Goal: Transaction & Acquisition: Purchase product/service

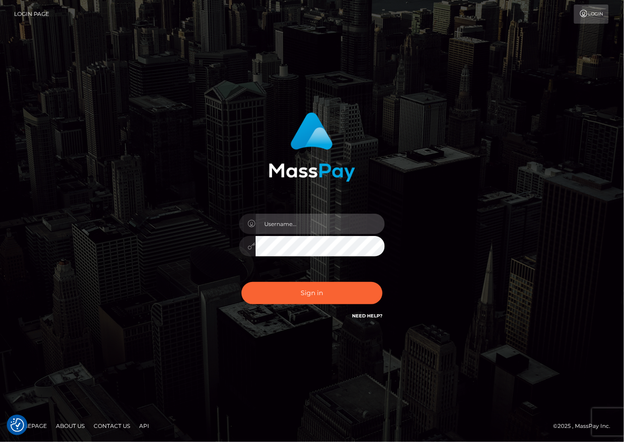
click at [288, 221] on input "text" at bounding box center [320, 224] width 129 height 20
type input "dariag"
click at [274, 223] on input "text" at bounding box center [320, 224] width 129 height 20
type input "dariag"
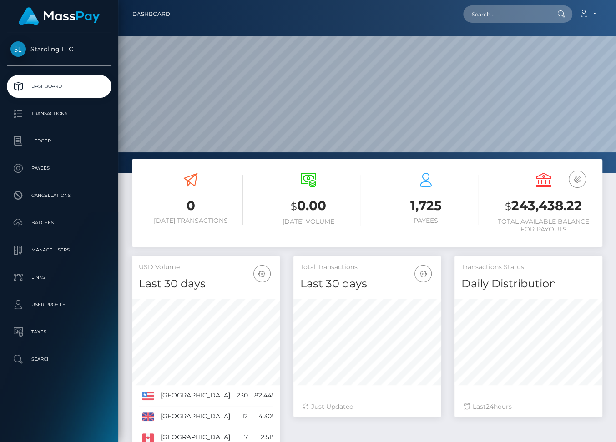
scroll to position [161, 148]
click at [39, 137] on p "Ledger" at bounding box center [58, 141] width 97 height 14
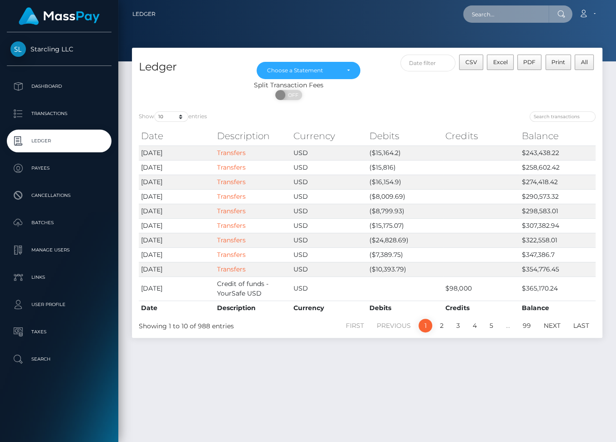
click at [485, 13] on input "text" at bounding box center [506, 13] width 86 height 17
paste input "62573"
type input "62573"
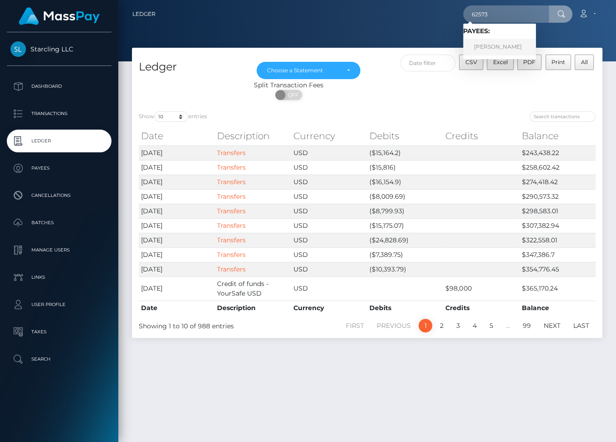
click at [508, 50] on link "[PERSON_NAME]" at bounding box center [499, 47] width 73 height 17
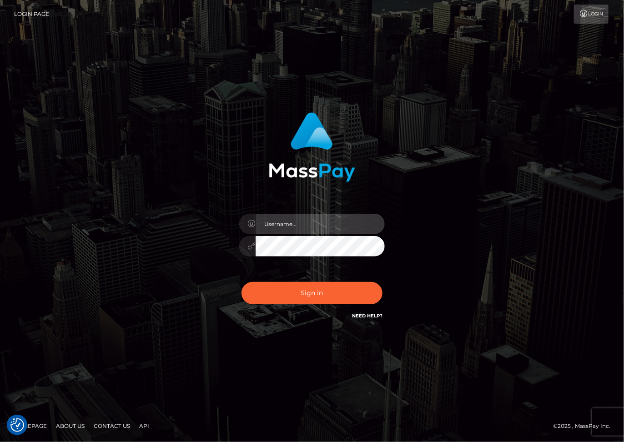
click at [287, 231] on input "text" at bounding box center [320, 224] width 129 height 20
type input "dariag"
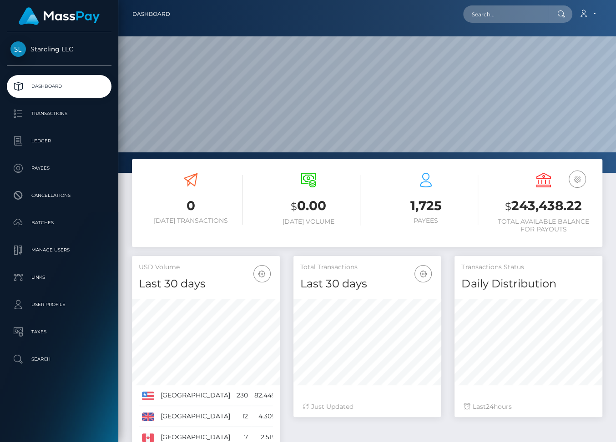
scroll to position [161, 148]
click at [491, 17] on input "text" at bounding box center [506, 13] width 86 height 17
paste input "574905"
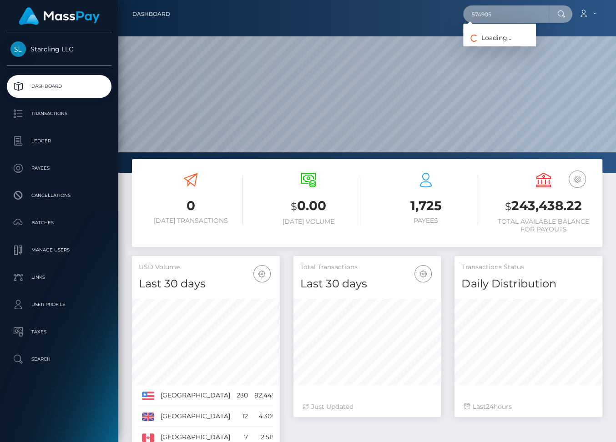
type input "574905"
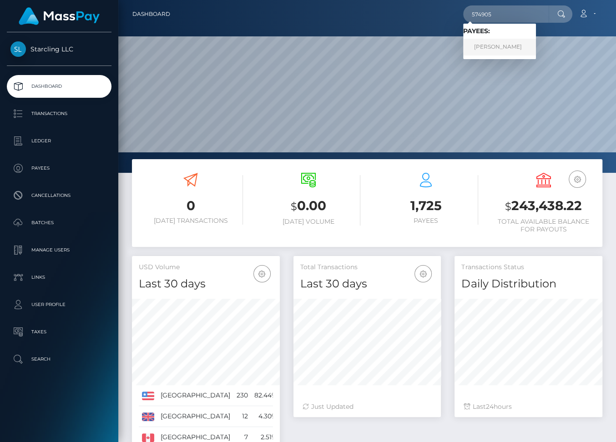
click at [505, 49] on link "Klarissa Smith" at bounding box center [499, 47] width 73 height 17
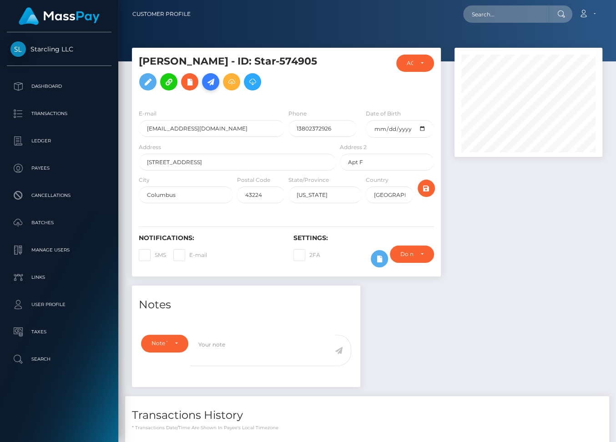
click at [205, 88] on icon at bounding box center [210, 81] width 11 height 11
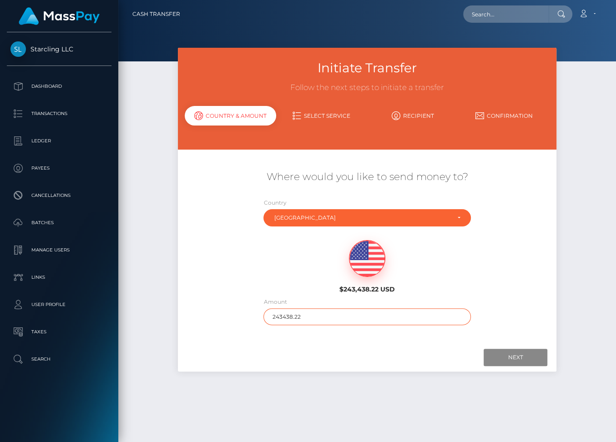
click at [281, 315] on input "243438.22" at bounding box center [366, 317] width 207 height 17
type input "90"
click at [498, 359] on input "Next" at bounding box center [516, 357] width 64 height 17
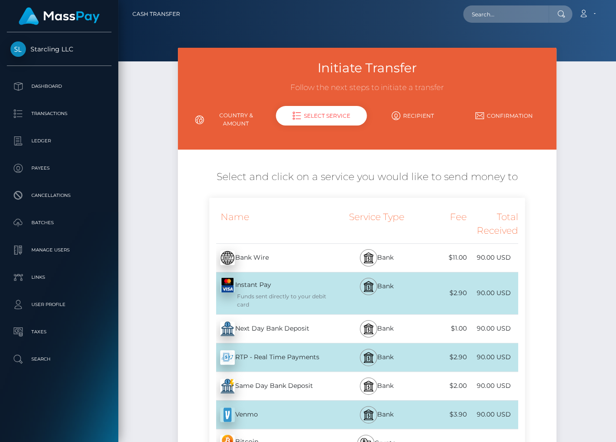
click at [265, 324] on div "Next Day Bank Deposit - USD" at bounding box center [273, 328] width 129 height 25
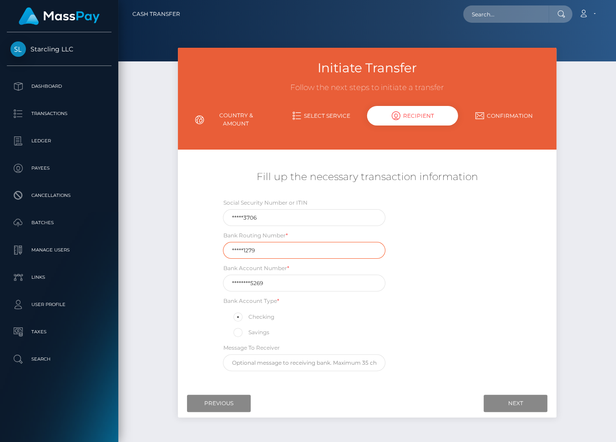
click at [248, 249] on input "*****1279" at bounding box center [304, 250] width 162 height 17
paste input "03110"
type input "031101279"
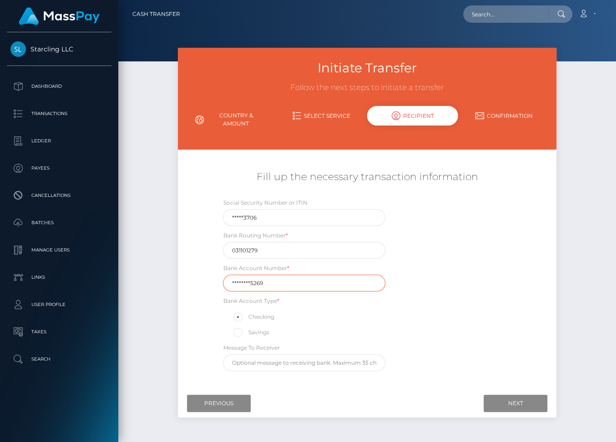
click at [247, 282] on input "********5269" at bounding box center [304, 283] width 162 height 17
paste input "76615561"
type input "766155615269"
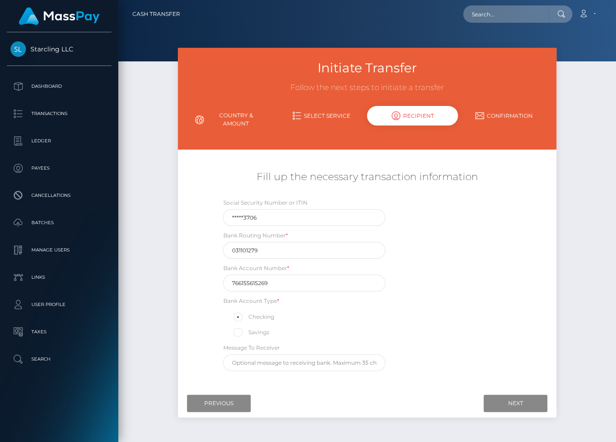
click at [486, 353] on div "Social Security Number or ITIN *****3706 Bank Routing Number * 031101279 Bank A…" at bounding box center [366, 287] width 315 height 178
click at [504, 406] on input "Next" at bounding box center [516, 403] width 64 height 17
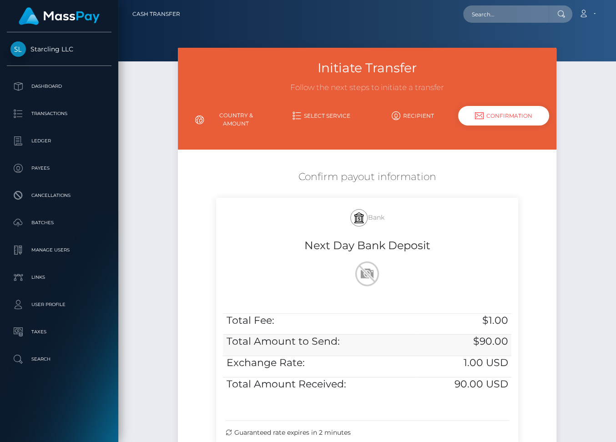
scroll to position [105, 0]
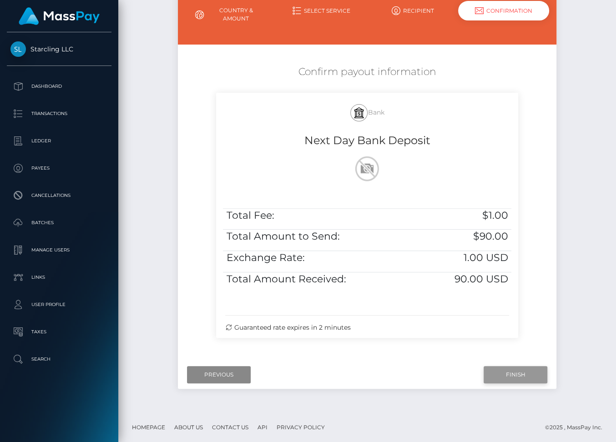
click at [503, 369] on input "Finish" at bounding box center [516, 374] width 64 height 17
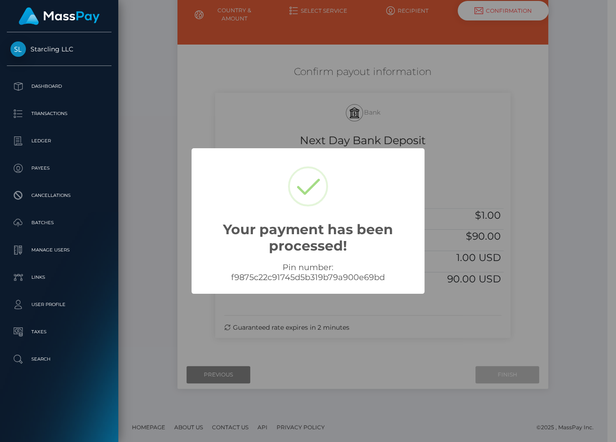
scroll to position [97, 0]
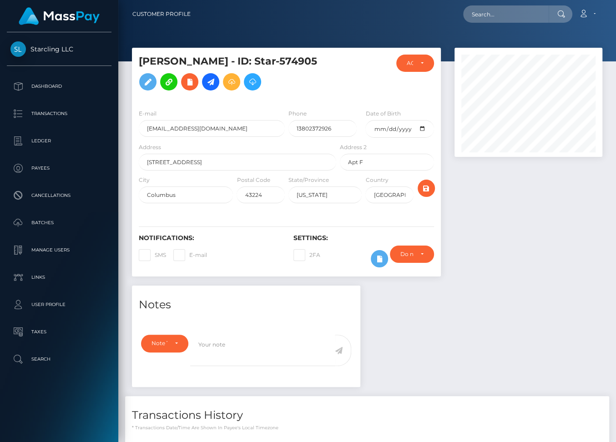
scroll to position [232, 0]
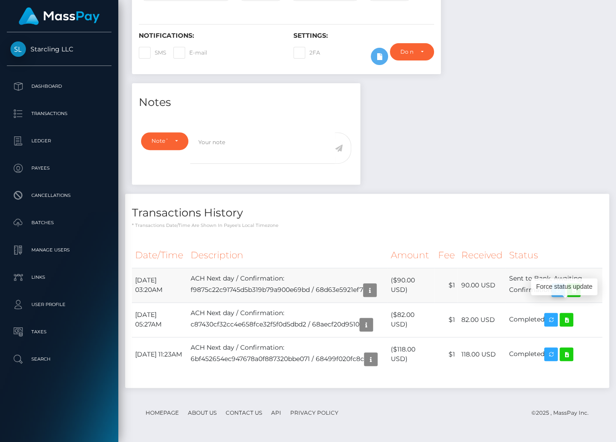
drag, startPoint x: 137, startPoint y: 265, endPoint x: 559, endPoint y: 278, distance: 422.5
click at [559, 278] on tr "[DATE] 03:20AM ACH Next day / Confirmation: f9875c22c91745d5b319b79a900e69bd / …" at bounding box center [367, 285] width 471 height 35
copy tr "[DATE] 03:20AM ACH Next day / Confirmation: f9875c22c91745d5b319b79a900e69bd / …"
click at [579, 285] on icon at bounding box center [573, 290] width 11 height 11
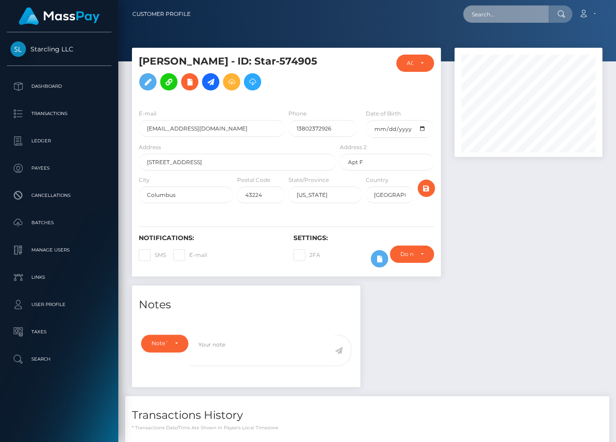
click at [495, 16] on input "text" at bounding box center [506, 13] width 86 height 17
paste input "201391"
type input "201391"
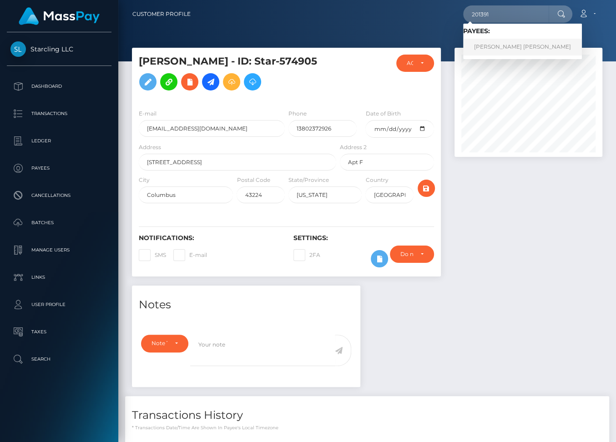
click at [498, 46] on link "[PERSON_NAME] [PERSON_NAME]" at bounding box center [522, 47] width 119 height 17
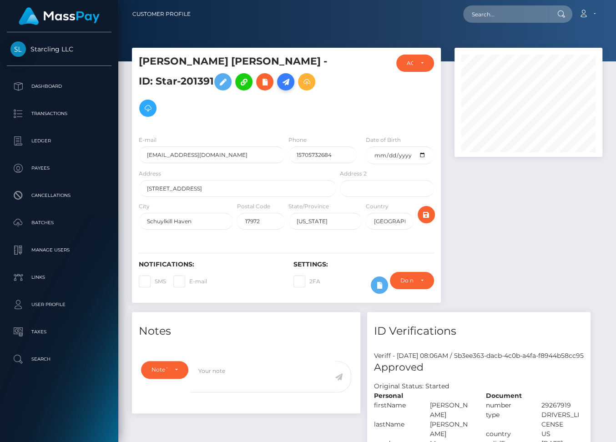
click at [280, 86] on icon at bounding box center [285, 81] width 11 height 11
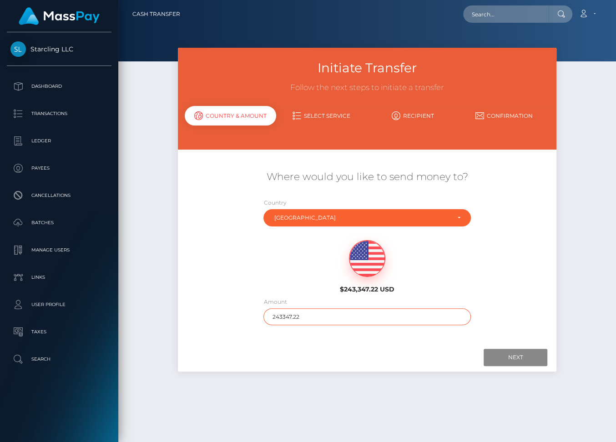
click at [278, 312] on input "243347.22" at bounding box center [366, 317] width 207 height 17
type input "996"
click at [525, 354] on input "Next" at bounding box center [516, 357] width 64 height 17
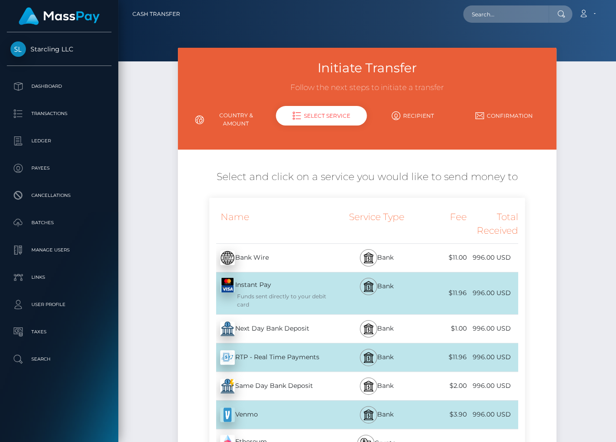
click at [300, 329] on div "Next Day Bank Deposit - USD" at bounding box center [273, 328] width 129 height 25
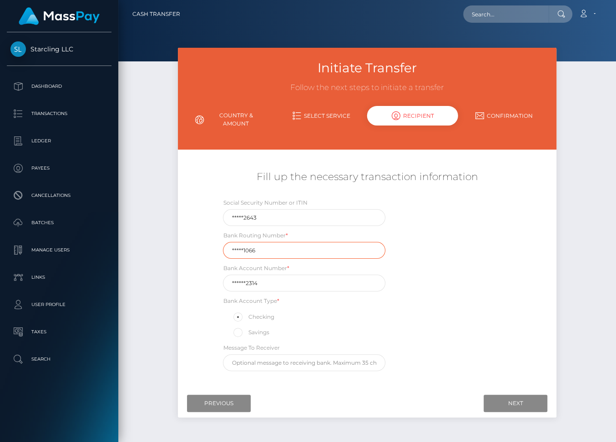
click at [269, 248] on input "*****1066" at bounding box center [304, 250] width 162 height 17
paste input "05600"
type input "056001066"
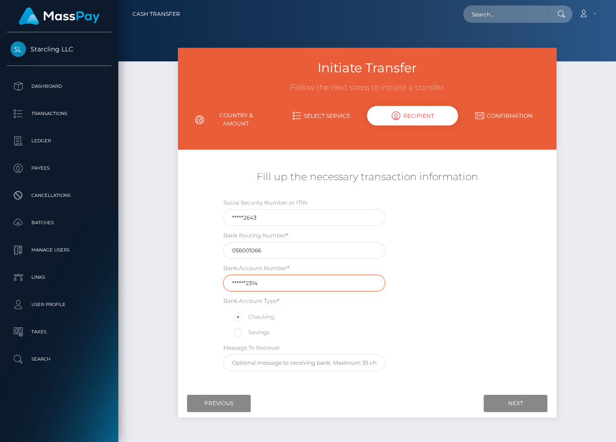
click at [275, 283] on input "******2314" at bounding box center [304, 283] width 162 height 17
paste input "100683"
type input "1006832314"
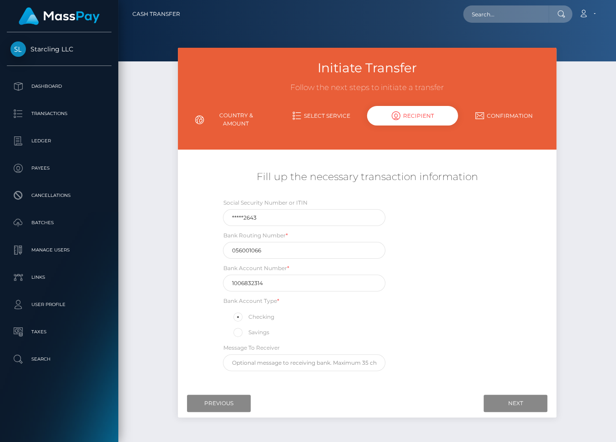
click at [421, 337] on div "Social Security Number or ITIN *****2643 Bank Routing Number * 056001066 Bank A…" at bounding box center [366, 287] width 315 height 178
click at [514, 402] on input "Next" at bounding box center [516, 403] width 64 height 17
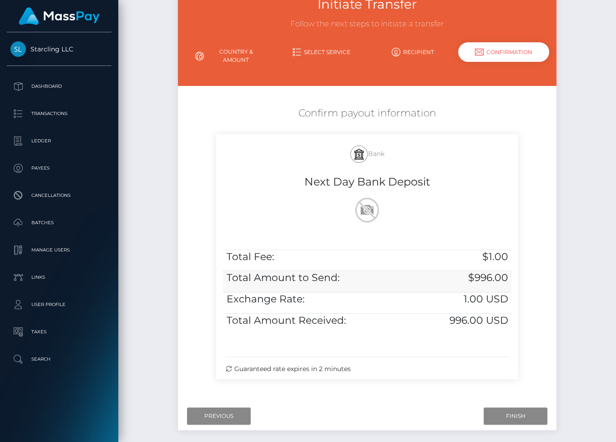
scroll to position [105, 0]
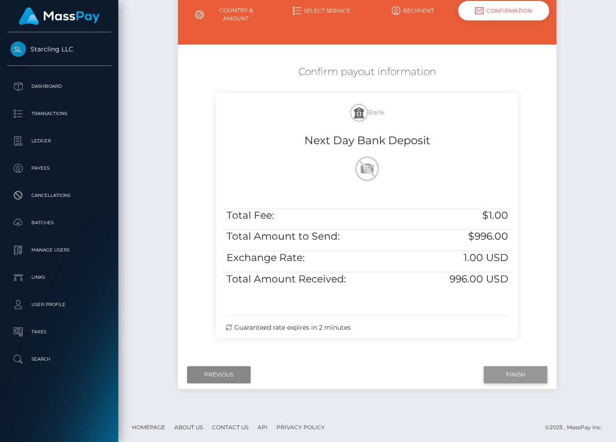
click at [514, 369] on input "Finish" at bounding box center [516, 374] width 64 height 17
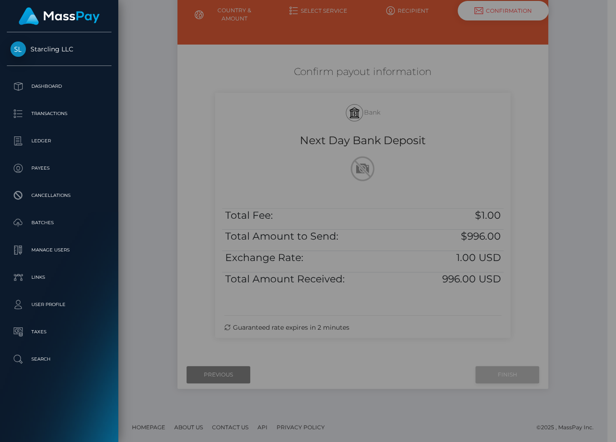
scroll to position [97, 0]
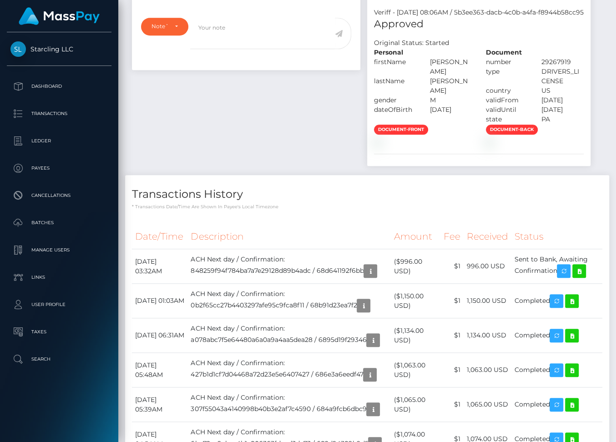
scroll to position [417, 0]
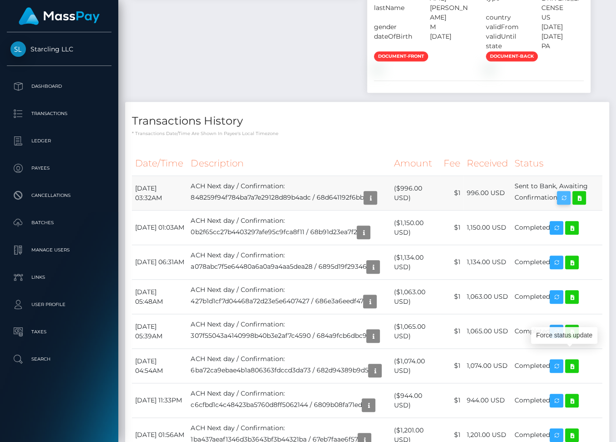
drag, startPoint x: 135, startPoint y: 343, endPoint x: 566, endPoint y: 352, distance: 430.6
click at [566, 211] on tr "[DATE] 03:32AM ACH Next day / Confirmation: 848259f94f784ba7a7e29128d89b4adc / …" at bounding box center [367, 193] width 471 height 35
copy tr "[DATE] 03:32AM ACH Next day / Confirmation: 848259f94f784ba7a7e29128d89b4adc / …"
click at [585, 204] on icon at bounding box center [579, 197] width 11 height 11
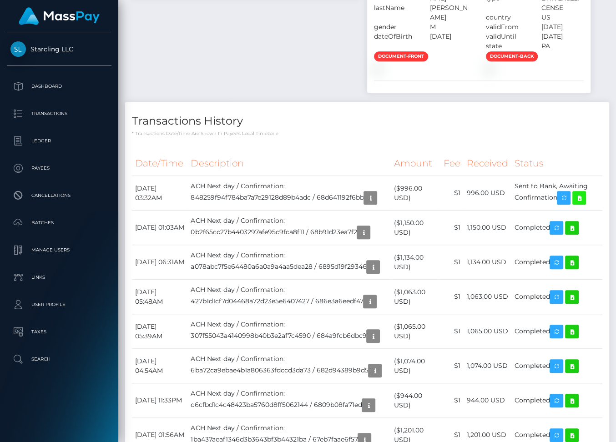
scroll to position [0, 0]
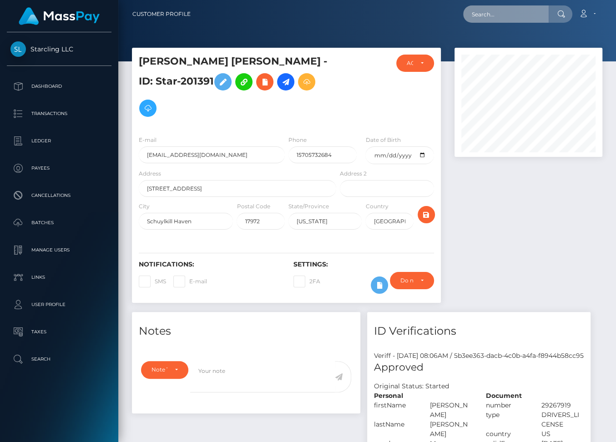
click at [504, 15] on input "text" at bounding box center [506, 13] width 86 height 17
paste input "2304419"
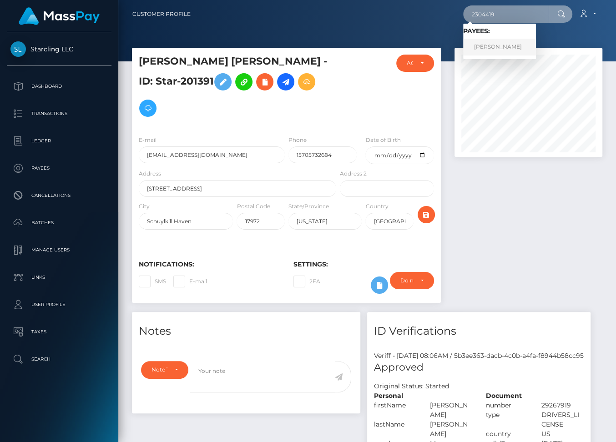
type input "2304419"
click at [508, 46] on link "Daniel Shumway" at bounding box center [499, 47] width 73 height 17
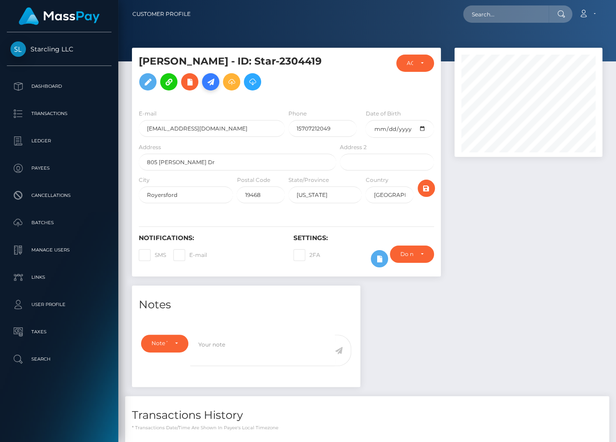
click at [207, 83] on icon at bounding box center [210, 81] width 11 height 11
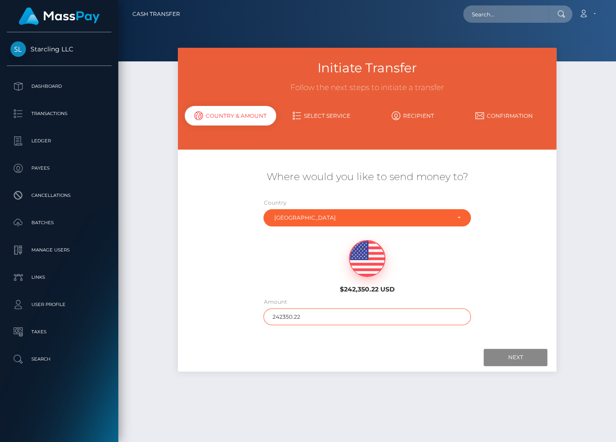
click at [286, 315] on input "242350.22" at bounding box center [366, 317] width 207 height 17
type input "402"
click at [509, 361] on input "Next" at bounding box center [516, 357] width 64 height 17
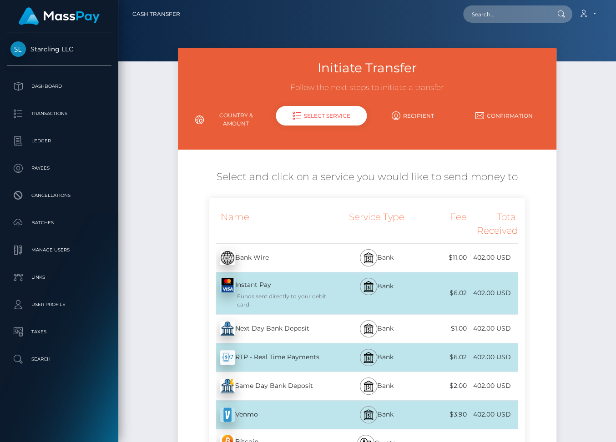
click at [292, 328] on div "Next Day Bank Deposit - USD" at bounding box center [273, 328] width 129 height 25
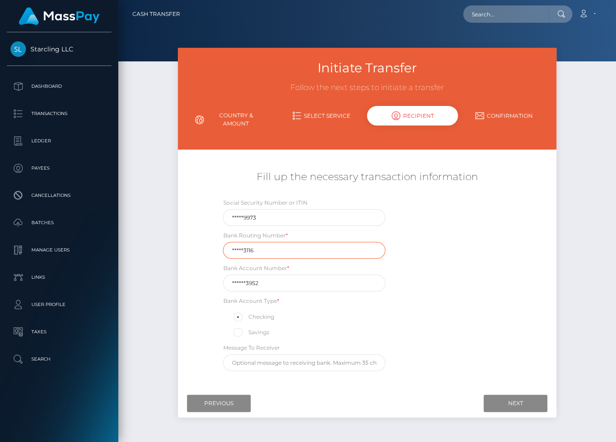
click at [274, 248] on input "*****3116" at bounding box center [304, 250] width 162 height 17
paste input "12400"
type input "124003116"
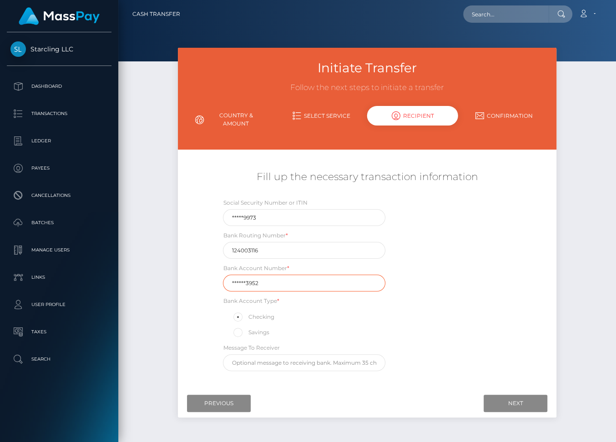
click at [298, 285] on input "******3952" at bounding box center [304, 283] width 162 height 17
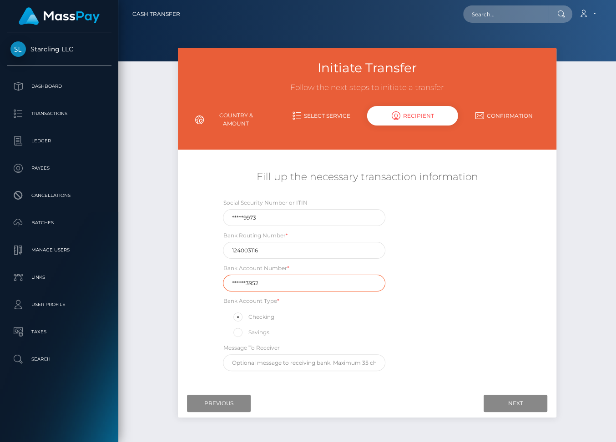
paste input "107500"
type input "1075003952"
click at [478, 339] on div "Social Security Number or ITIN *****9973 Bank Routing Number * 124003116 Bank A…" at bounding box center [366, 287] width 315 height 178
click at [510, 399] on input "Next" at bounding box center [516, 403] width 64 height 17
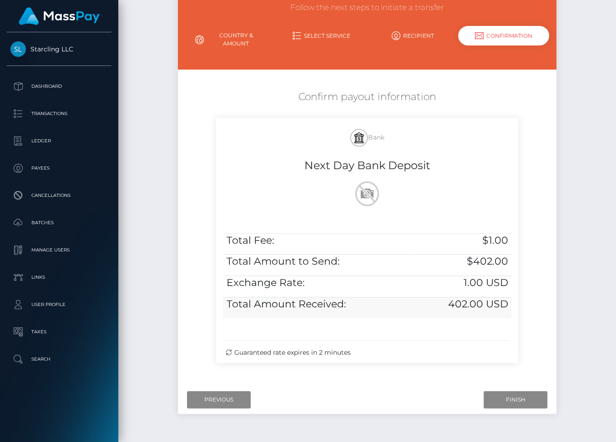
scroll to position [105, 0]
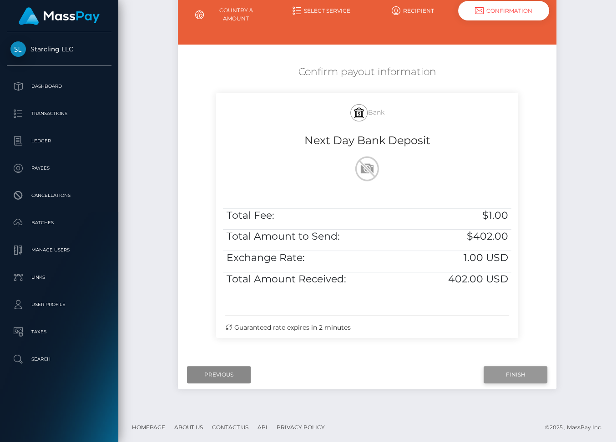
click at [509, 373] on input "Finish" at bounding box center [516, 374] width 64 height 17
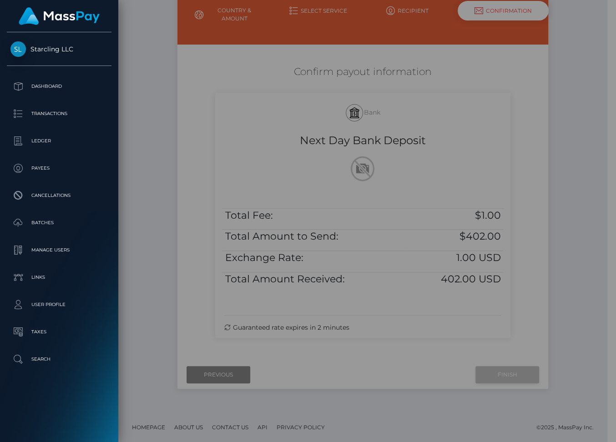
scroll to position [97, 0]
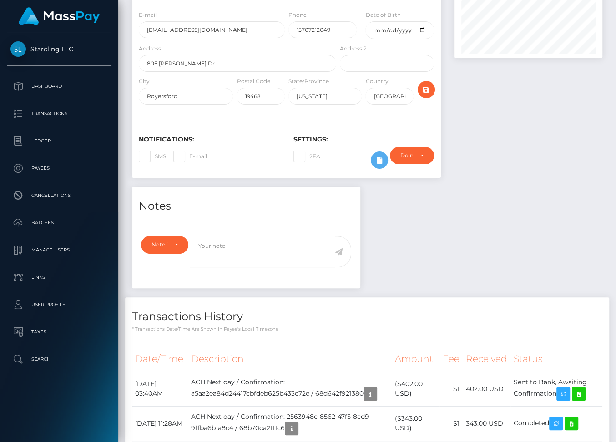
scroll to position [189, 0]
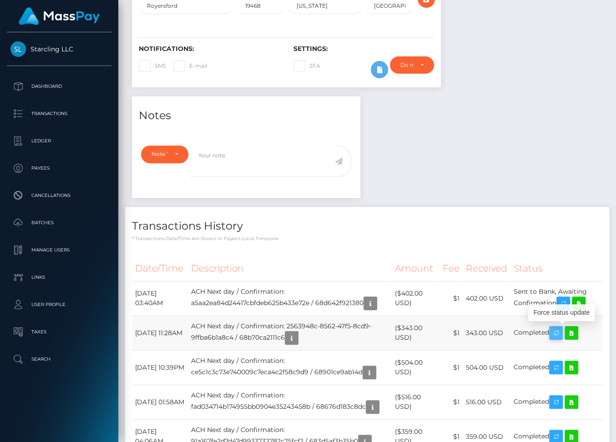
drag, startPoint x: 134, startPoint y: 289, endPoint x: 557, endPoint y: 329, distance: 424.2
copy tbody "[DATE] 03:40AM ACH Next day / Confirmation: a5aa2ea84d24417cbfdeb625b433e72e / …"
click at [583, 303] on icon at bounding box center [578, 303] width 11 height 11
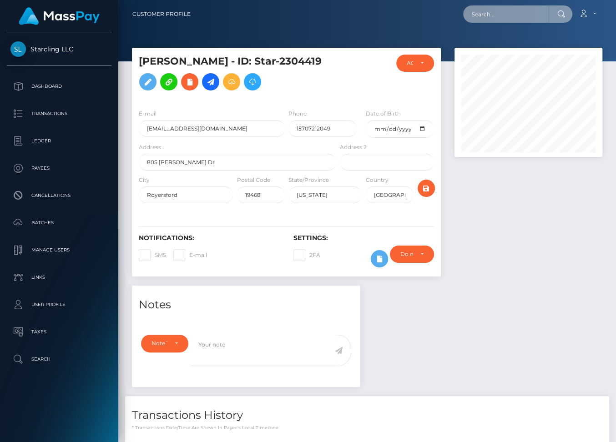
click at [511, 10] on input "text" at bounding box center [506, 13] width 86 height 17
paste input "148501"
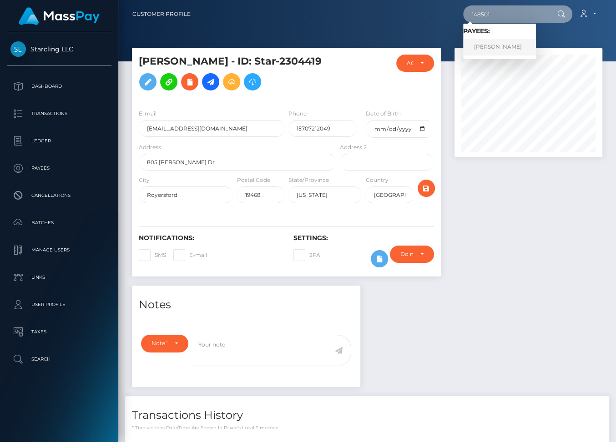
type input "148501"
click at [507, 47] on link "[PERSON_NAME]" at bounding box center [499, 47] width 73 height 17
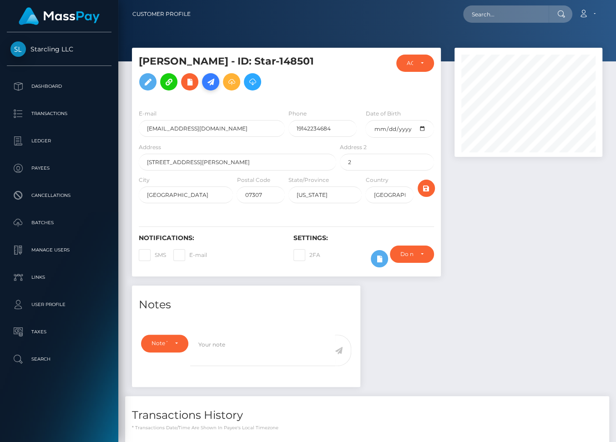
click at [213, 81] on icon at bounding box center [210, 81] width 11 height 11
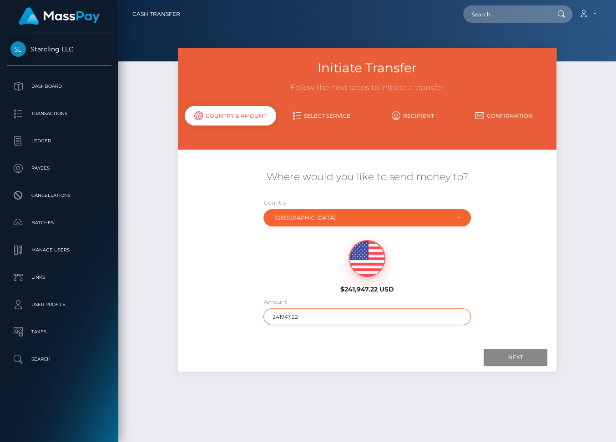
click at [286, 317] on input "241947.22" at bounding box center [366, 317] width 207 height 17
type input "2518"
click at [511, 359] on input "Next" at bounding box center [516, 357] width 64 height 17
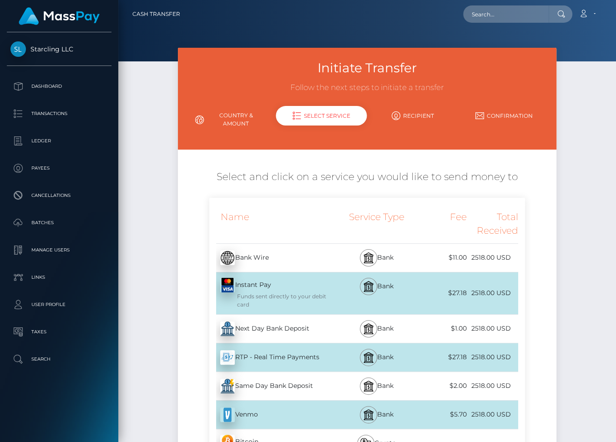
click at [283, 333] on div "Next Day Bank Deposit - USD" at bounding box center [273, 328] width 129 height 25
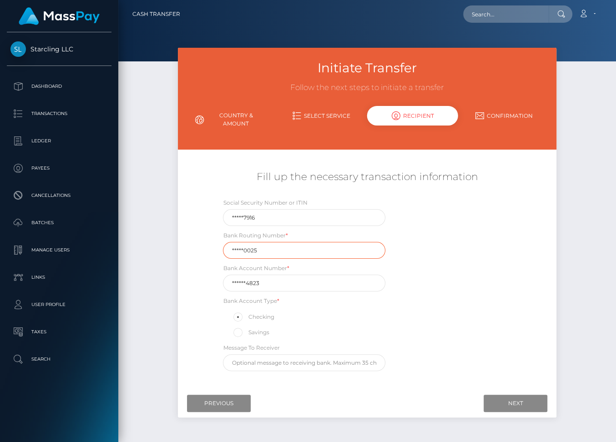
click at [250, 250] on input "*****0025" at bounding box center [304, 250] width 162 height 17
paste input "02120"
type input "021200025"
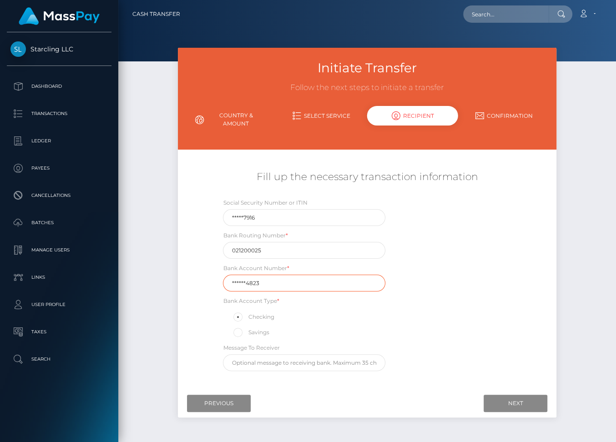
click at [246, 282] on input "******4823" at bounding box center [304, 283] width 162 height 17
paste input "761657"
type input "7616574823"
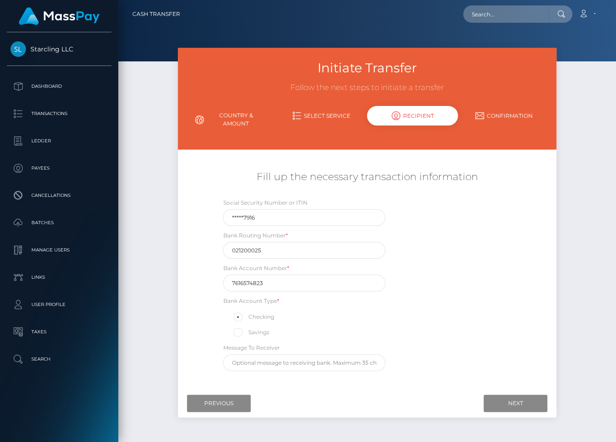
click at [464, 340] on div "Social Security Number or ITIN *****7916 Bank Routing Number * 021200025 Bank A…" at bounding box center [366, 287] width 315 height 178
click at [505, 405] on input "Next" at bounding box center [516, 403] width 64 height 17
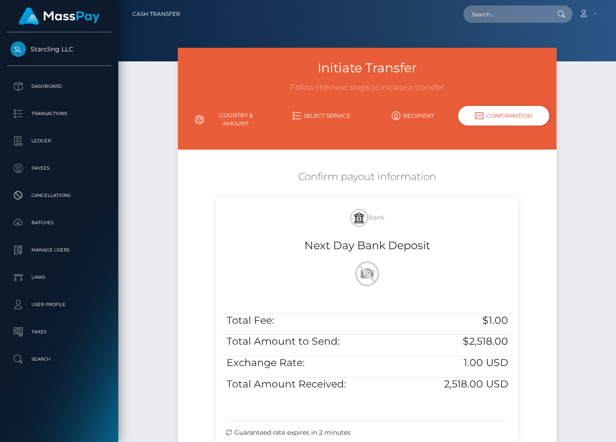
scroll to position [105, 0]
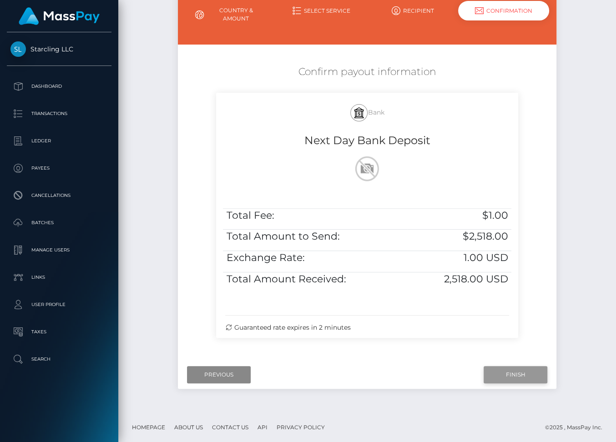
click at [517, 375] on input "Finish" at bounding box center [516, 374] width 64 height 17
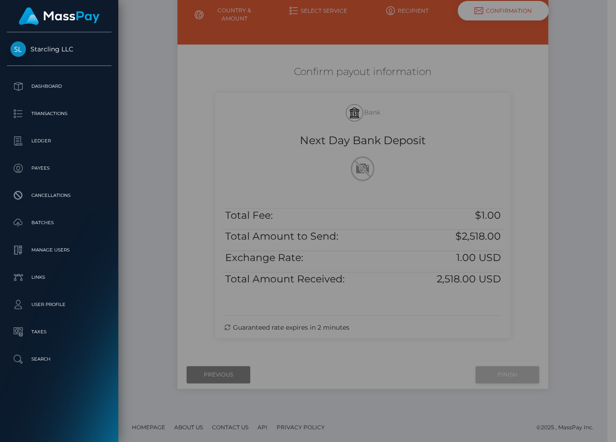
scroll to position [97, 0]
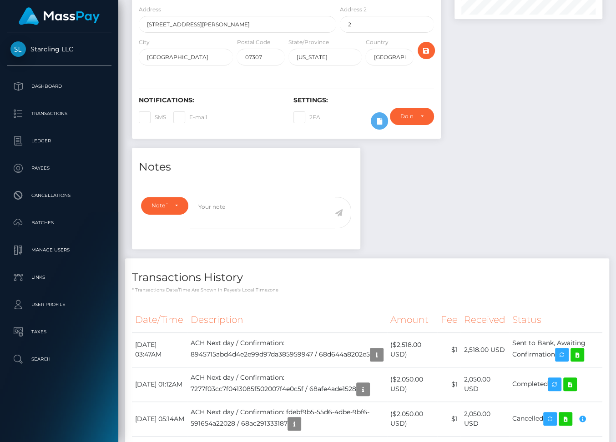
scroll to position [358, 0]
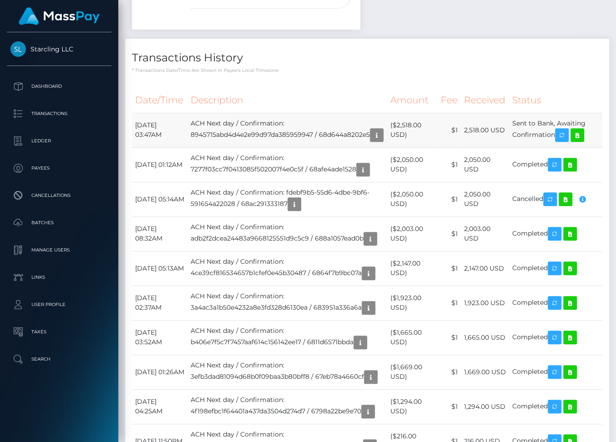
drag, startPoint x: 133, startPoint y: 127, endPoint x: 560, endPoint y: 141, distance: 427.1
click at [560, 141] on tr "[DATE] 03:47AM ACH Next day / Confirmation: 8945715abd4d4e2e99d97da385959947 / …" at bounding box center [367, 130] width 471 height 35
copy tr "[DATE] 03:47AM ACH Next day / Confirmation: 8945715abd4d4e2e99d97da385959947 / …"
click at [588, 205] on icon "button" at bounding box center [582, 199] width 11 height 11
copy tr "[DATE] 03:47AM ACH Next day / Confirmation: 8945715abd4d4e2e99d97da385959947 / …"
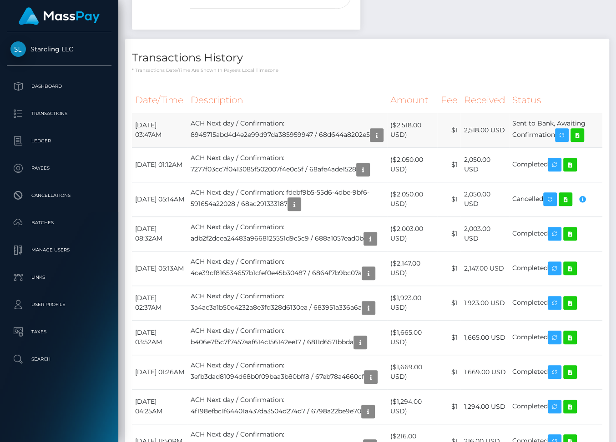
drag, startPoint x: 136, startPoint y: 127, endPoint x: 560, endPoint y: 136, distance: 424.2
click at [560, 136] on tr "[DATE] 03:47AM ACH Next day / Confirmation: 8945715abd4d4e2e99d97da385959947 / …" at bounding box center [367, 130] width 471 height 35
copy tr "[DATE] 03:47AM ACH Next day / Confirmation: 8945715abd4d4e2e99d97da385959947 / …"
click at [583, 137] on icon at bounding box center [577, 135] width 11 height 11
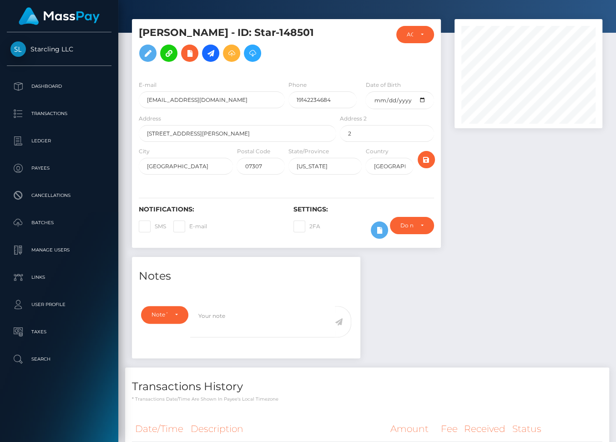
scroll to position [0, 0]
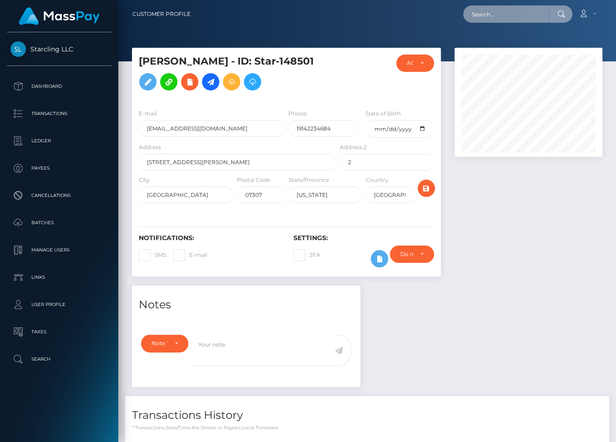
click at [491, 18] on input "text" at bounding box center [506, 13] width 86 height 17
paste input "Vixie00"
click at [491, 13] on input "Vixie00" at bounding box center [506, 13] width 86 height 17
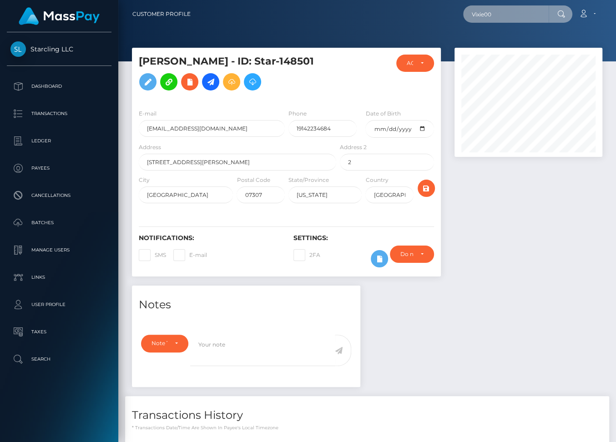
paste input "287762"
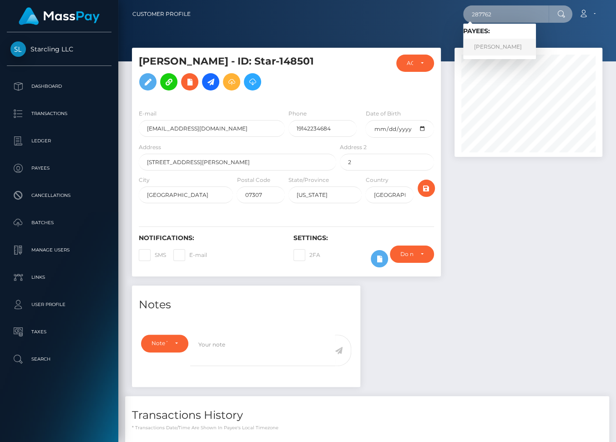
type input "287762"
click at [521, 49] on link "Ka Lun Chan" at bounding box center [499, 47] width 73 height 17
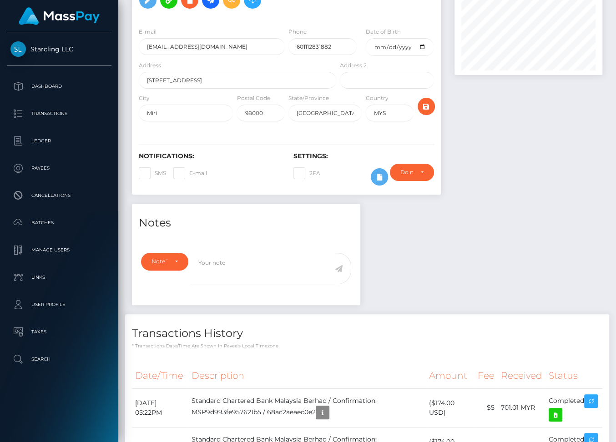
scroll to position [164, 0]
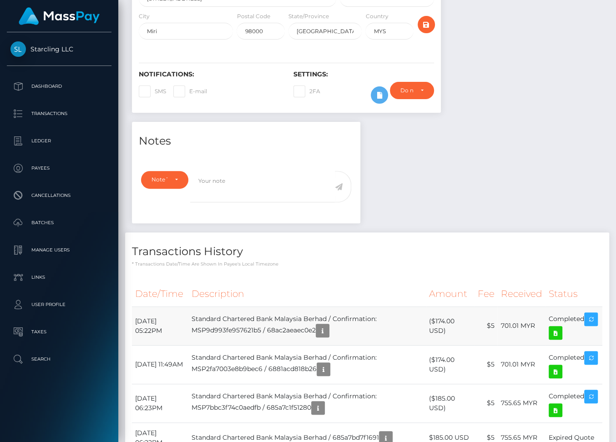
drag, startPoint x: 345, startPoint y: 328, endPoint x: 208, endPoint y: 327, distance: 137.4
click at [208, 327] on td "Standard Chartered Bank Malaysia Berhad / Confirmation: MSP9d993fe957621b5 / 68…" at bounding box center [307, 326] width 238 height 39
copy td "Standard Chartered Bank Malaysia Berhad"
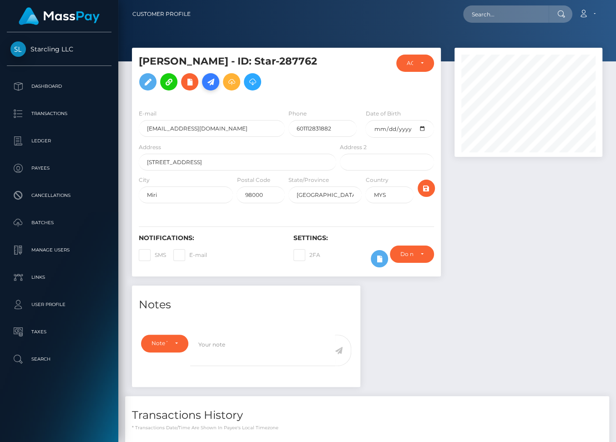
click at [205, 88] on icon at bounding box center [210, 81] width 11 height 11
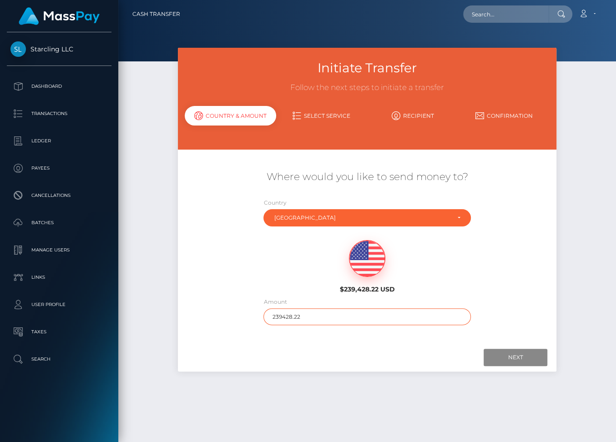
click at [278, 312] on input "239428.22" at bounding box center [366, 317] width 207 height 17
type input "171"
click at [511, 360] on input "Next" at bounding box center [516, 357] width 64 height 17
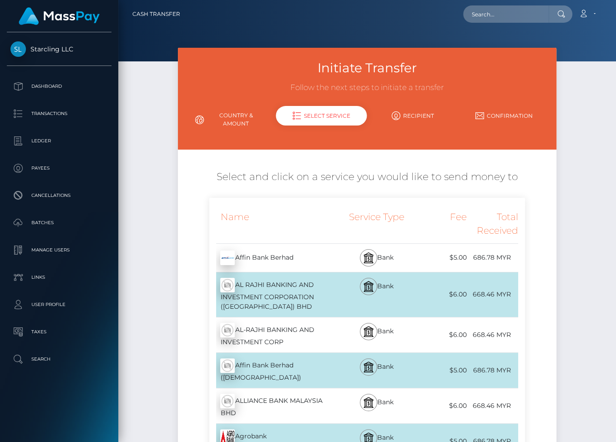
scroll to position [2328, 0]
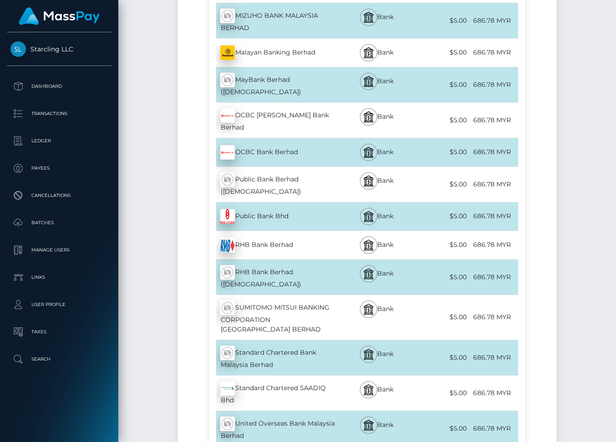
click at [340, 340] on div "Bank" at bounding box center [376, 357] width 77 height 35
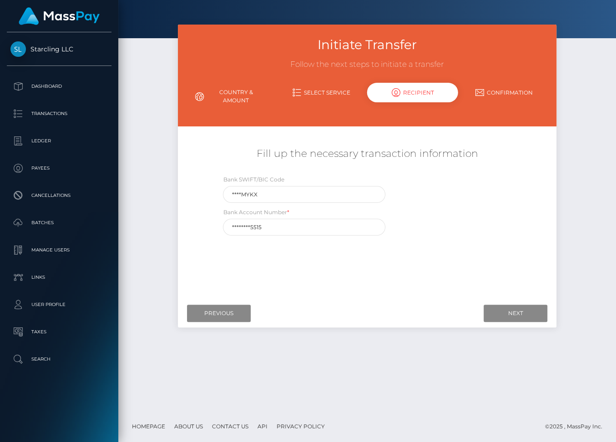
scroll to position [0, 0]
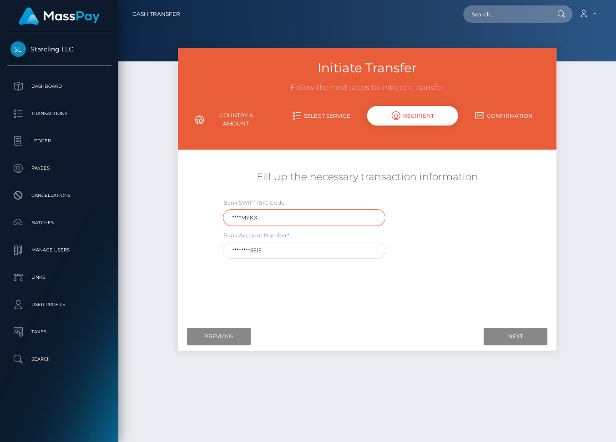
click at [239, 216] on input "****MYKX" at bounding box center [304, 217] width 162 height 17
paste input "SCBL"
type input "SCBLMYKX"
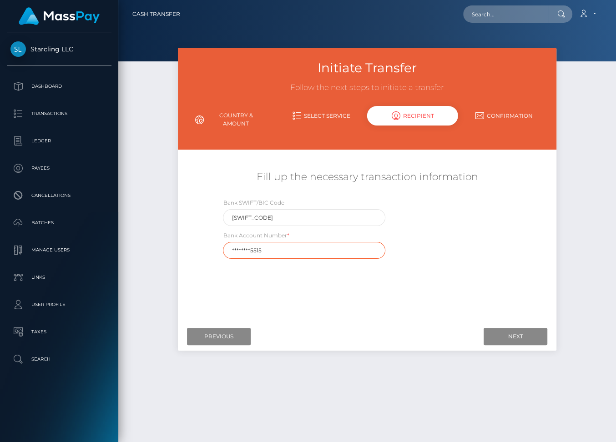
click at [245, 247] on input "********5515" at bounding box center [304, 250] width 162 height 17
paste input "34819486"
type input "348194865515"
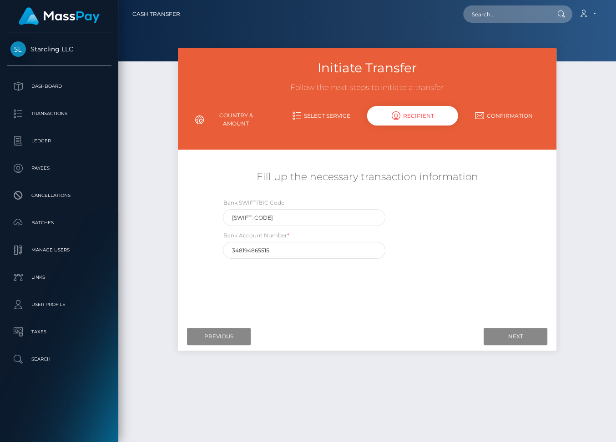
click at [476, 294] on div "Where would you like to send money to? Country Abkhazia Afghanistan Albania Alg…" at bounding box center [367, 238] width 365 height 162
click at [511, 339] on input "Next" at bounding box center [516, 336] width 64 height 17
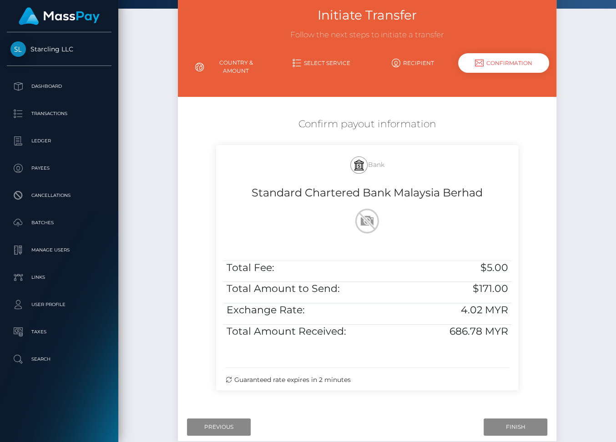
scroll to position [91, 0]
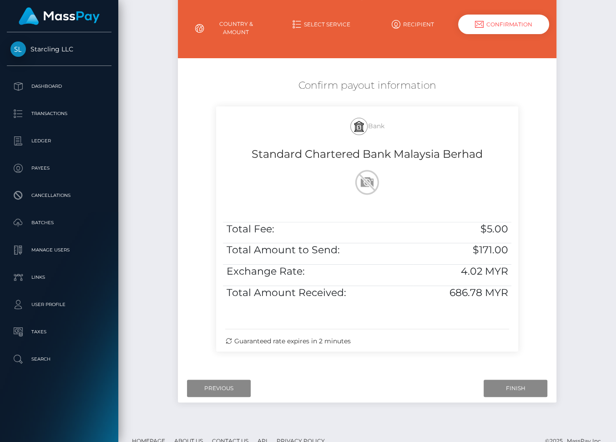
click at [439, 194] on div at bounding box center [367, 182] width 288 height 29
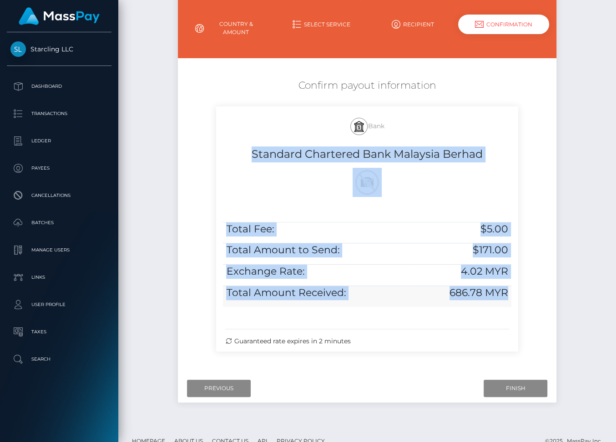
drag, startPoint x: 251, startPoint y: 152, endPoint x: 508, endPoint y: 289, distance: 291.3
click at [508, 289] on div "Bank Standard Chartered Bank Malaysia Berhad Total Fee: $5.00 Total Amount to S…" at bounding box center [367, 228] width 302 height 245
copy div "Standard Chartered Bank Malaysia Berhad Total Fee: $5.00 Total Amount to Send: …"
click at [523, 390] on input "Finish" at bounding box center [516, 388] width 64 height 17
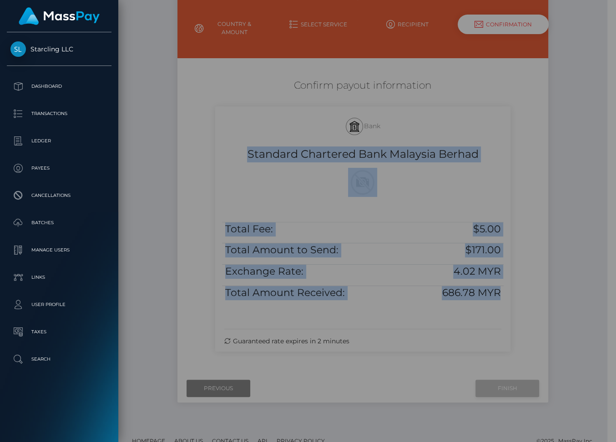
scroll to position [76, 0]
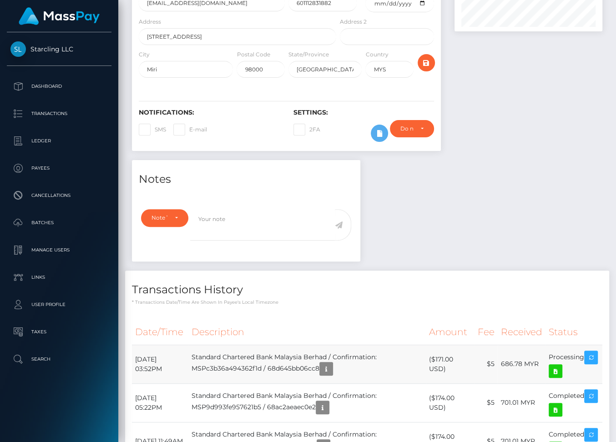
scroll to position [227, 0]
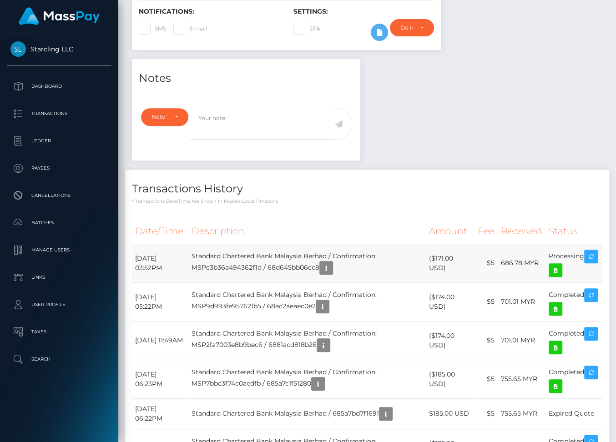
drag, startPoint x: 134, startPoint y: 264, endPoint x: 587, endPoint y: 265, distance: 453.7
click at [587, 265] on tr "September 26, 2025 03:52PM Standard Chartered Bank Malaysia Berhad / Confirmati…" at bounding box center [367, 263] width 471 height 39
copy tr "September 26, 2025 03:52PM Standard Chartered Bank Malaysia Berhad / Confirmati…"
click at [561, 276] on icon at bounding box center [555, 270] width 11 height 11
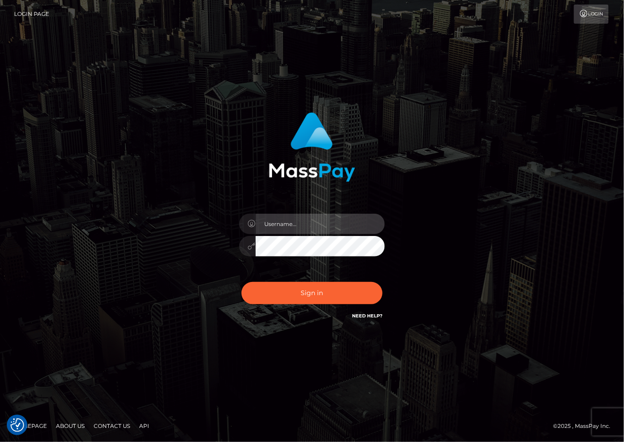
click at [298, 228] on input "text" at bounding box center [320, 224] width 129 height 20
type input "dariag"
click at [286, 226] on input "text" at bounding box center [320, 224] width 129 height 20
type input "dariag"
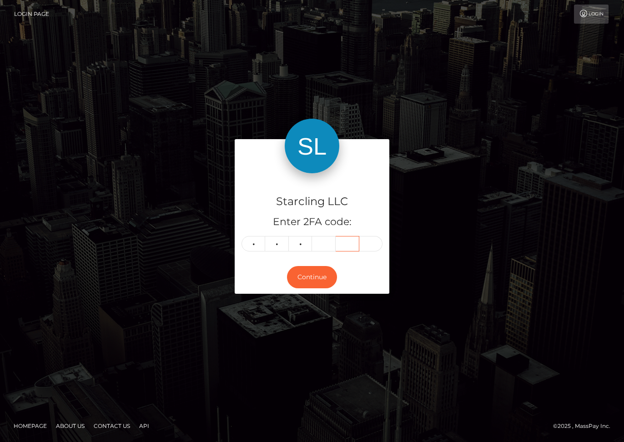
type input "1"
type input "8"
type input "9"
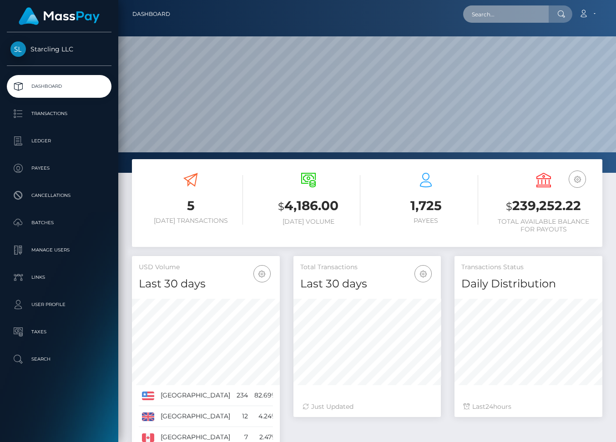
click at [521, 17] on input "text" at bounding box center [506, 13] width 86 height 17
paste input "1826429"
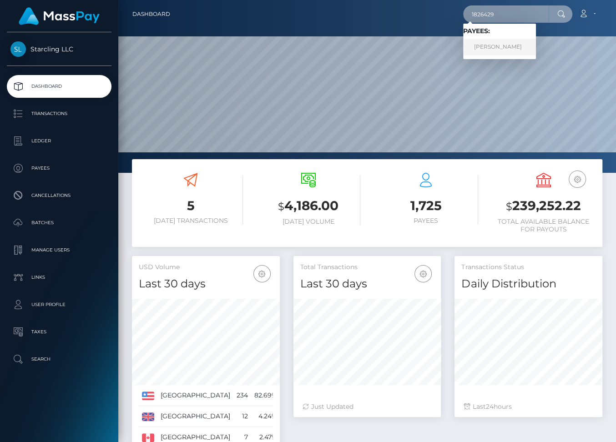
type input "1826429"
click at [503, 46] on link "Kyle Smith" at bounding box center [499, 47] width 73 height 17
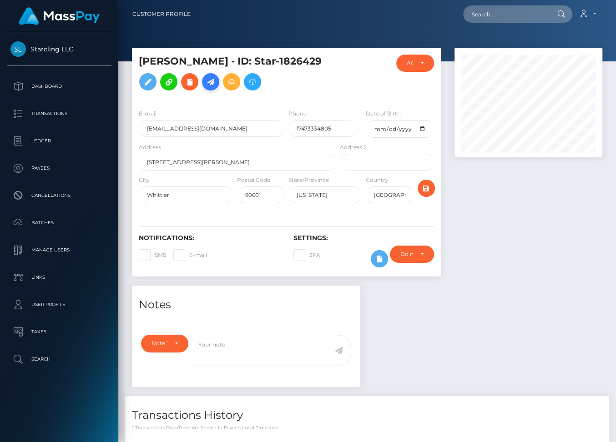
click at [202, 88] on link at bounding box center [210, 81] width 17 height 17
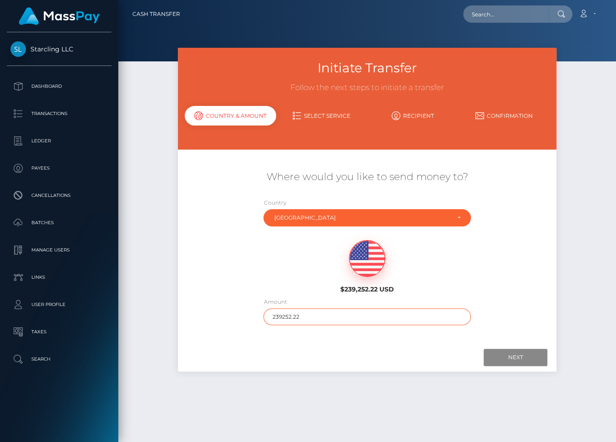
click at [282, 317] on input "239252.22" at bounding box center [366, 317] width 207 height 17
type input "100"
click at [504, 357] on input "Next" at bounding box center [516, 357] width 64 height 17
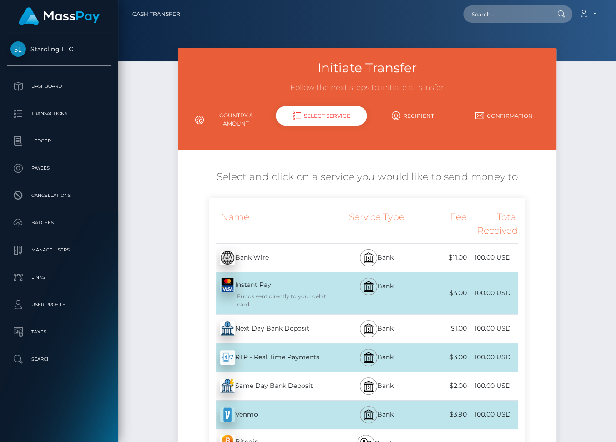
click at [258, 329] on div "Next Day Bank Deposit - USD" at bounding box center [273, 328] width 129 height 25
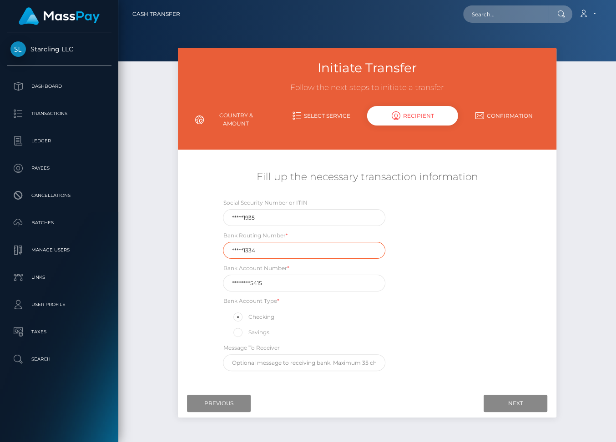
click at [241, 248] on input "*****1334" at bounding box center [304, 250] width 162 height 17
paste input "03110"
type input "031101334"
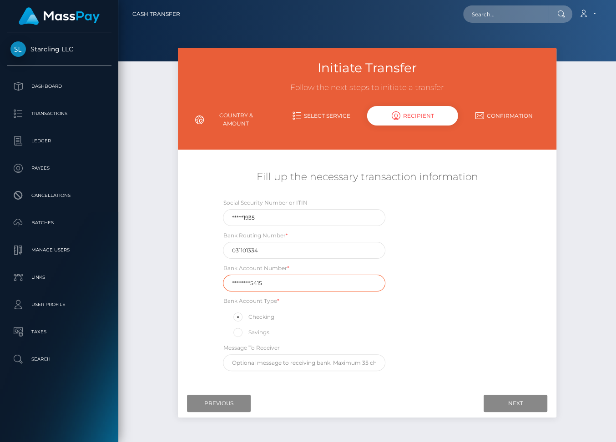
click at [249, 282] on input "********5415" at bounding box center [304, 283] width 162 height 17
paste input "41103600"
type input "411036005415"
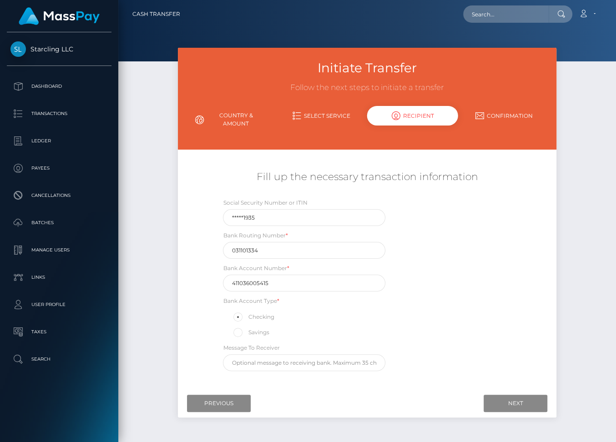
click at [478, 375] on div "Where would you like to send money to? Country Abkhazia Afghanistan Albania Alg…" at bounding box center [367, 271] width 365 height 228
click at [505, 403] on input "Next" at bounding box center [516, 403] width 64 height 17
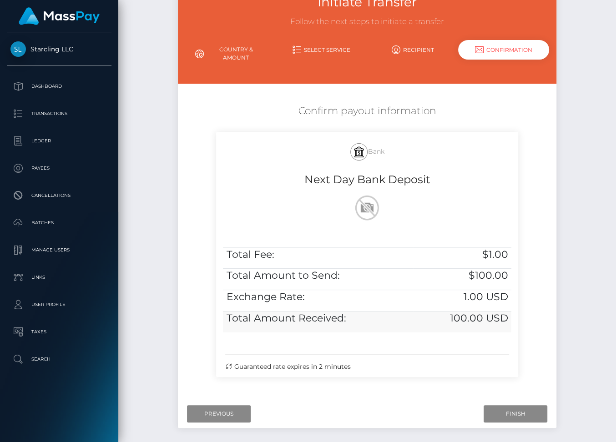
scroll to position [87, 0]
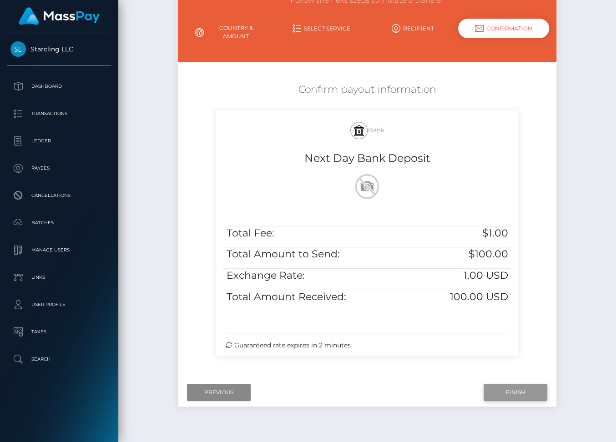
click at [507, 393] on input "Finish" at bounding box center [516, 392] width 64 height 17
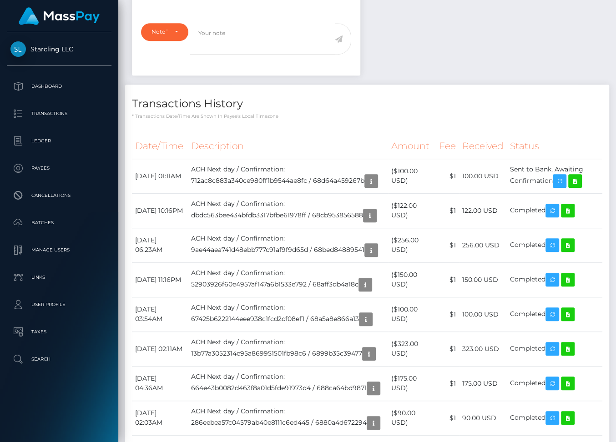
scroll to position [109, 148]
drag, startPoint x: 136, startPoint y: 184, endPoint x: 560, endPoint y: 197, distance: 424.3
click at [560, 193] on tr "[DATE] 01:11AM ACH Next day / Confirmation: 712ac8c883a340ce980ff1b9544ae8fc / …" at bounding box center [367, 176] width 471 height 35
copy tr "[DATE] 01:11AM ACH Next day / Confirmation: 712ac8c883a340ce980ff1b9544ae8fc / …"
click at [581, 187] on icon at bounding box center [575, 181] width 11 height 11
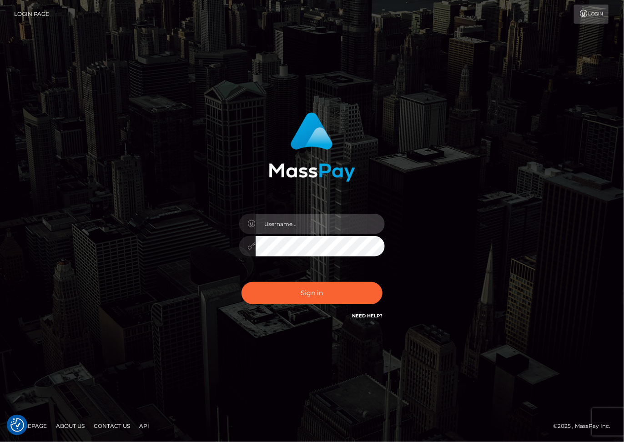
click at [290, 222] on input "text" at bounding box center [320, 224] width 129 height 20
type input "dariag"
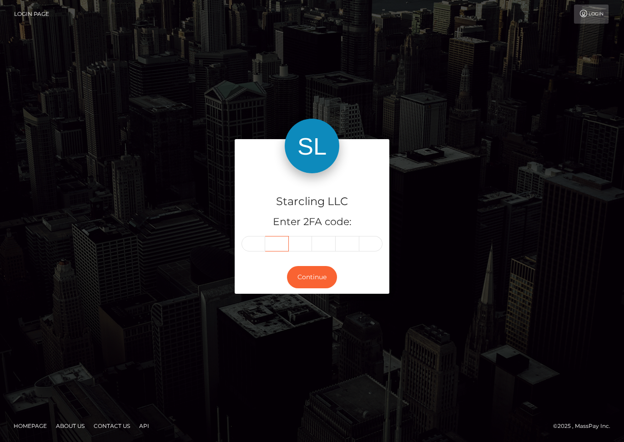
type input "3"
type input "4"
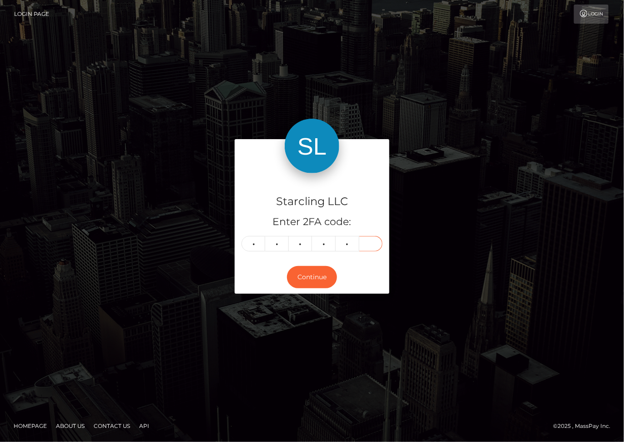
type input "2"
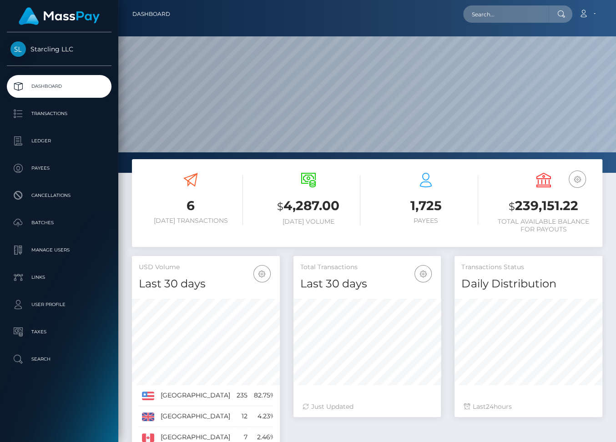
scroll to position [161, 148]
click at [495, 17] on input "text" at bounding box center [506, 13] width 86 height 17
paste input "1563617"
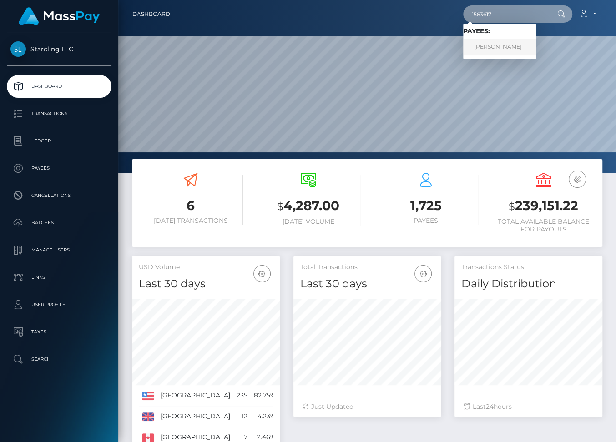
type input "1563617"
click at [498, 46] on link "[PERSON_NAME]" at bounding box center [499, 47] width 73 height 17
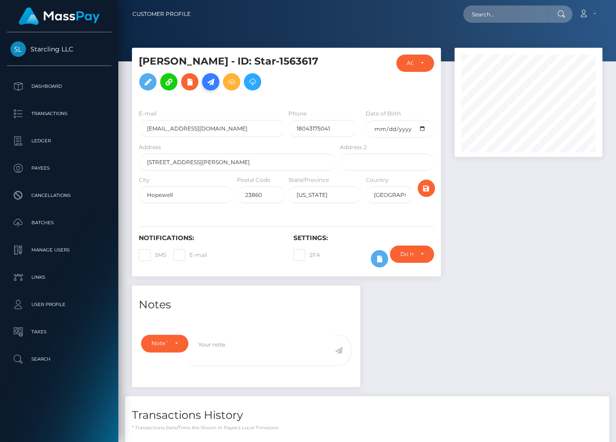
click at [212, 83] on icon at bounding box center [210, 81] width 11 height 11
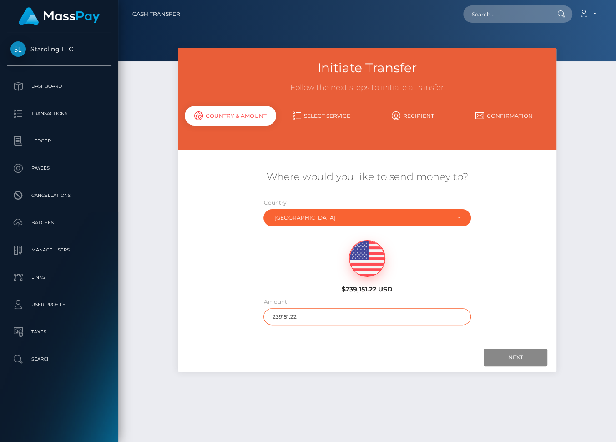
click at [275, 314] on input "239151.22" at bounding box center [366, 317] width 207 height 17
type input "155"
click at [515, 353] on input "Next" at bounding box center [516, 357] width 64 height 17
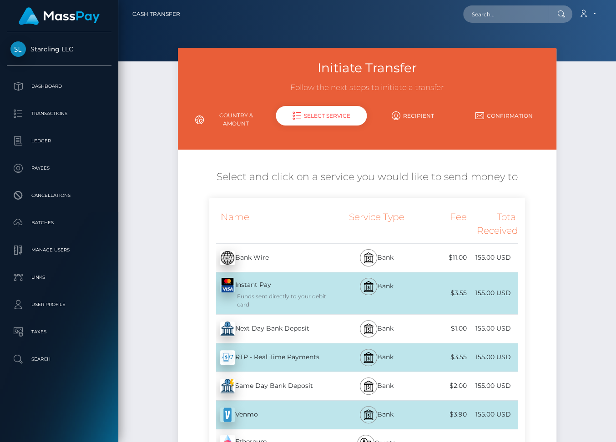
click at [283, 328] on div "Next Day Bank Deposit - USD" at bounding box center [273, 328] width 129 height 25
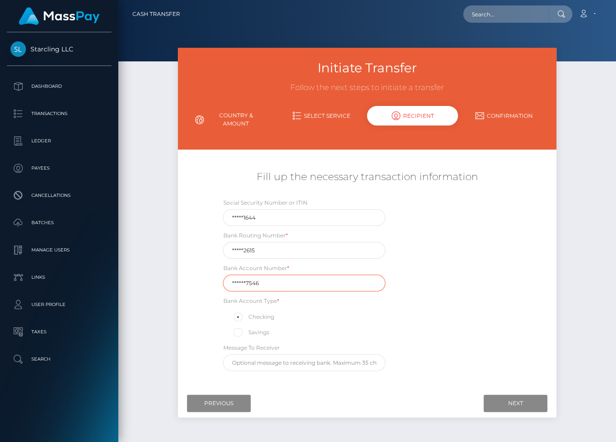
click at [246, 280] on input "******7546" at bounding box center [304, 283] width 162 height 17
paste input "400222"
type input "4002227546"
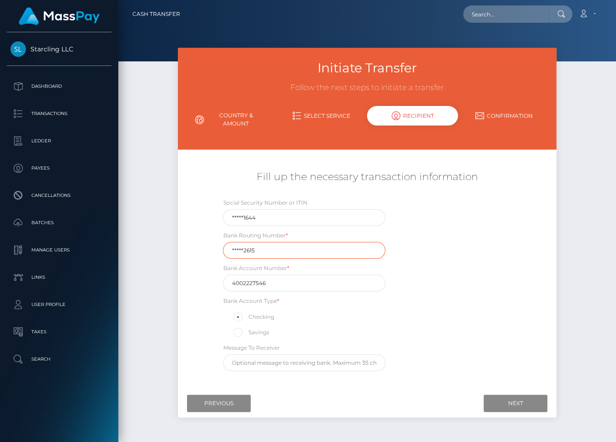
click at [243, 249] on input "*****2615" at bounding box center [304, 250] width 162 height 17
paste input "25108"
type input "251082615"
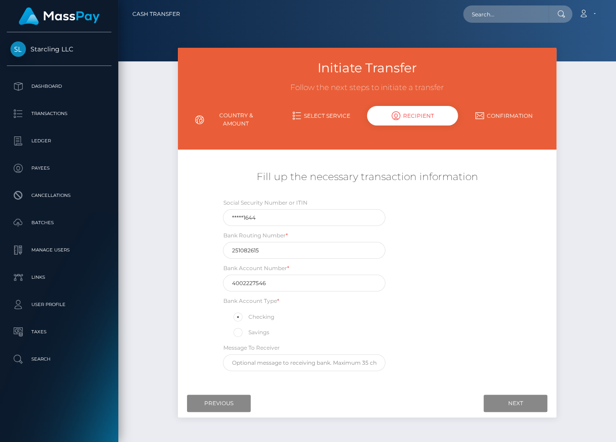
click at [495, 366] on div "Social Security Number or ITIN *****1644 Bank Routing Number * 251082615 Bank A…" at bounding box center [366, 287] width 315 height 178
click at [500, 398] on input "Next" at bounding box center [516, 403] width 64 height 17
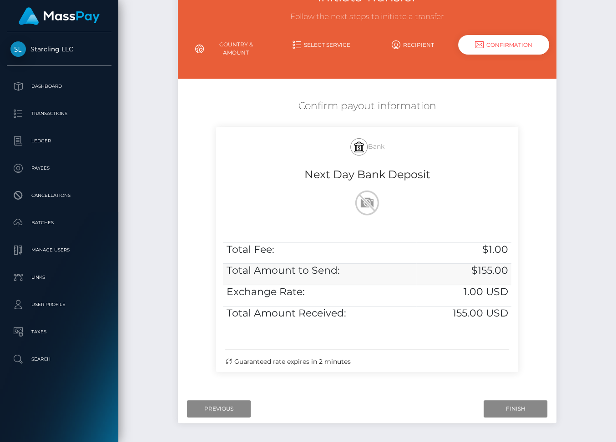
scroll to position [105, 0]
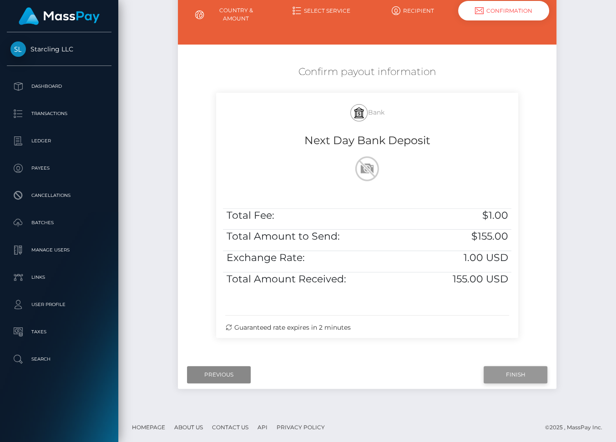
click at [511, 371] on input "Finish" at bounding box center [516, 374] width 64 height 17
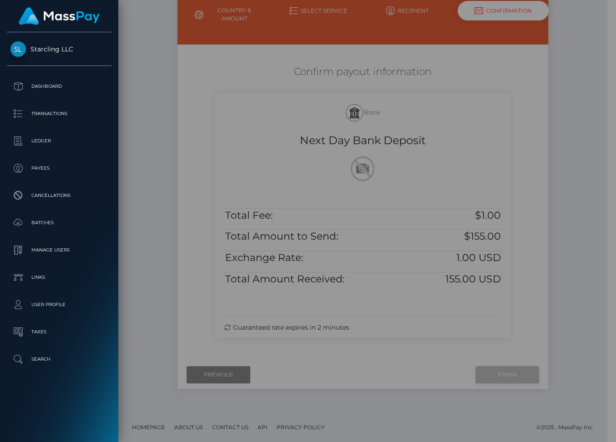
scroll to position [97, 0]
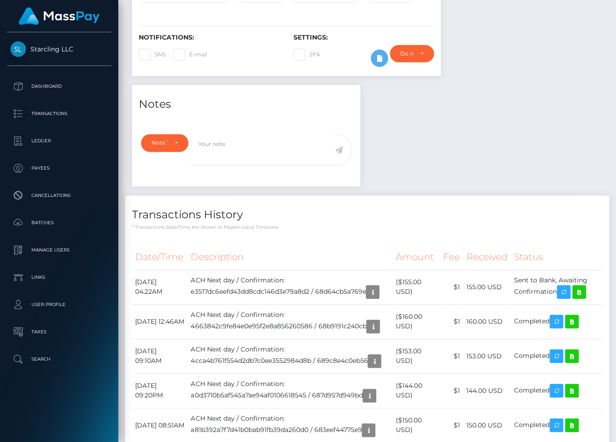
scroll to position [109, 148]
drag, startPoint x: 136, startPoint y: 284, endPoint x: 565, endPoint y: 296, distance: 428.8
click at [565, 296] on tr "[DATE] 04:22AM ACH Next day / Confirmation: e3517dc6eefd43dd8cdc146d3e79a8d2 / …" at bounding box center [367, 287] width 471 height 35
copy tr "[DATE] 04:22AM ACH Next day / Confirmation: e3517dc6eefd43dd8cdc146d3e79a8d2 / …"
click at [585, 296] on icon at bounding box center [579, 292] width 11 height 11
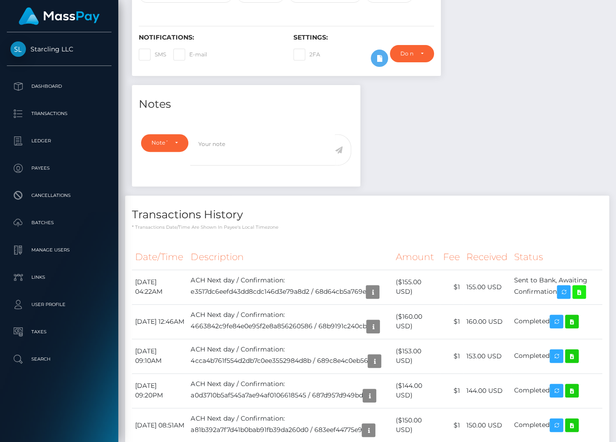
scroll to position [0, 0]
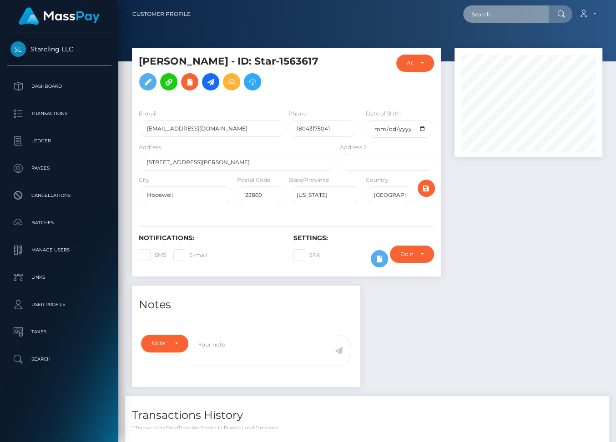
click at [503, 17] on input "text" at bounding box center [506, 13] width 86 height 17
paste input "324354"
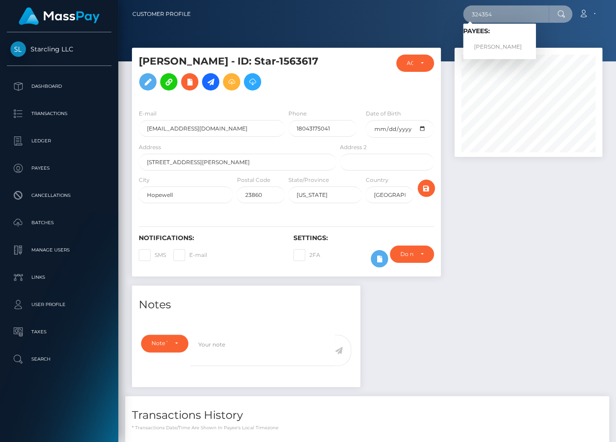
type input "324354"
click at [512, 46] on link "[PERSON_NAME]" at bounding box center [499, 47] width 73 height 17
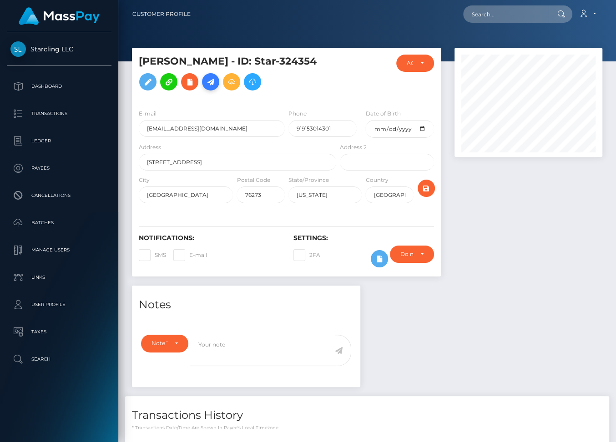
click at [213, 83] on icon at bounding box center [210, 81] width 11 height 11
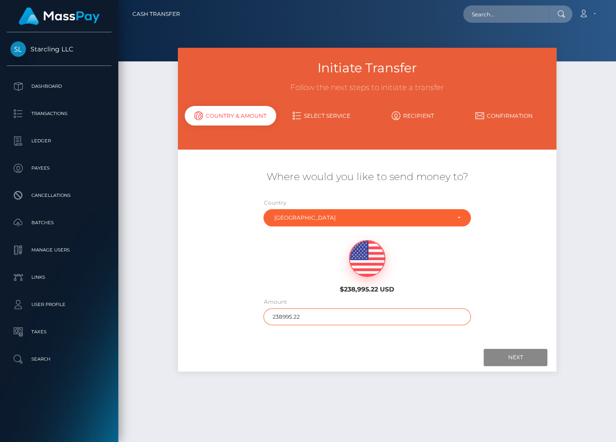
click at [279, 317] on input "238995.22" at bounding box center [366, 317] width 207 height 17
type input "300"
click at [506, 355] on input "Next" at bounding box center [516, 357] width 64 height 17
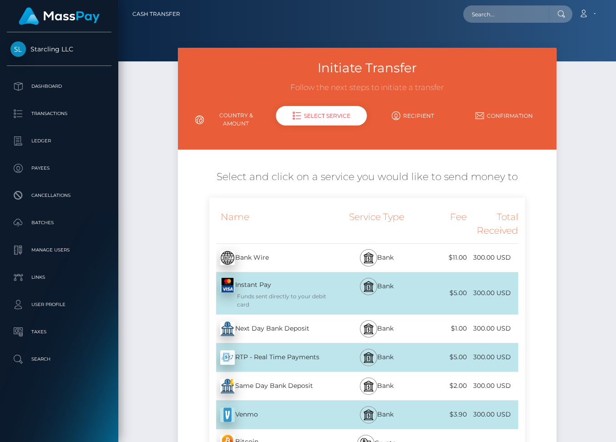
click at [283, 331] on div "Next Day Bank Deposit - USD" at bounding box center [273, 328] width 129 height 25
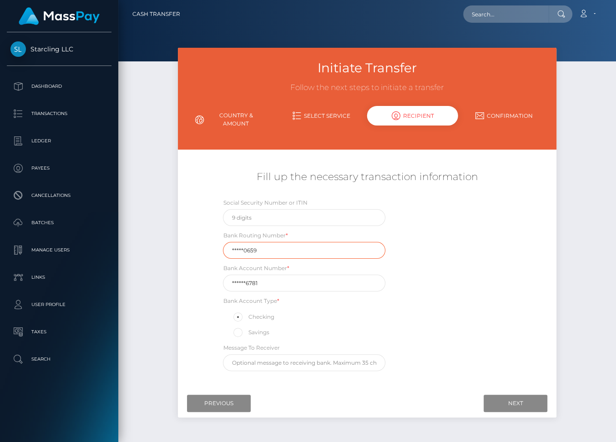
click at [263, 250] on input "*****0659" at bounding box center [304, 250] width 162 height 17
paste input "11190"
type input "111900659"
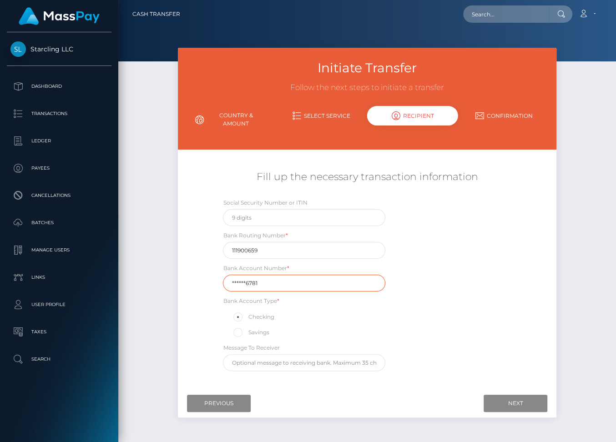
click at [264, 281] on input "******6781" at bounding box center [304, 283] width 162 height 17
paste input "249880"
type input "2498806781"
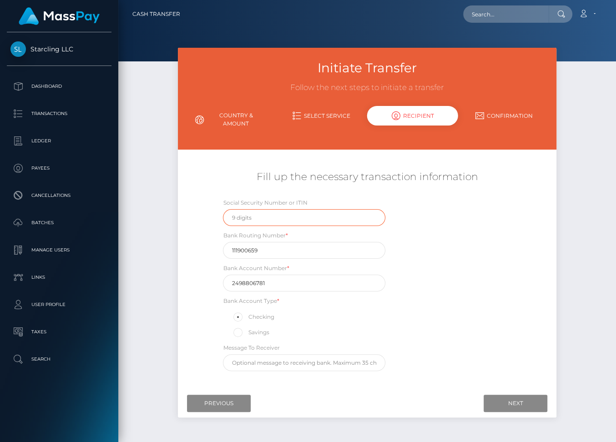
click at [249, 220] on input "text" at bounding box center [304, 217] width 162 height 17
type input "440085071"
click at [506, 400] on input "Next" at bounding box center [516, 403] width 64 height 17
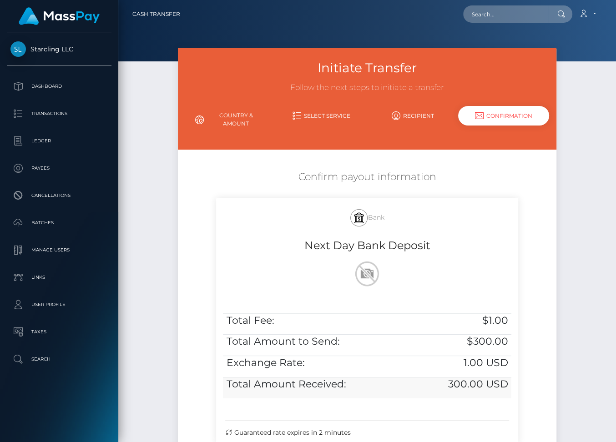
scroll to position [105, 0]
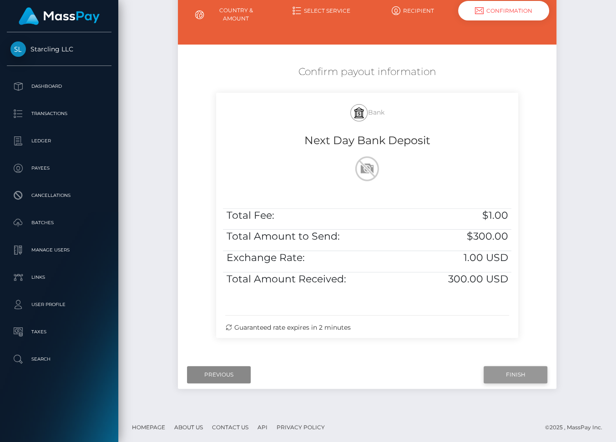
click at [507, 375] on input "Finish" at bounding box center [516, 374] width 64 height 17
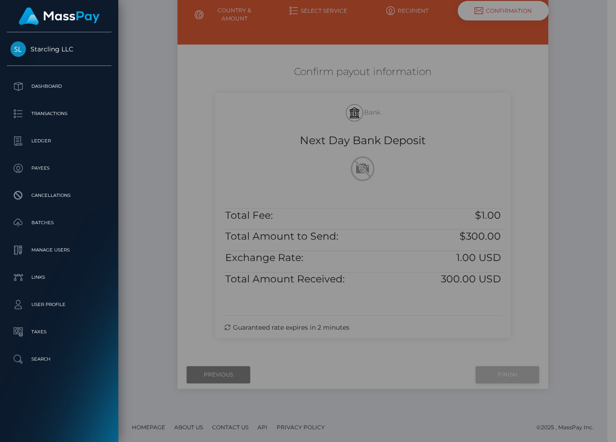
scroll to position [97, 0]
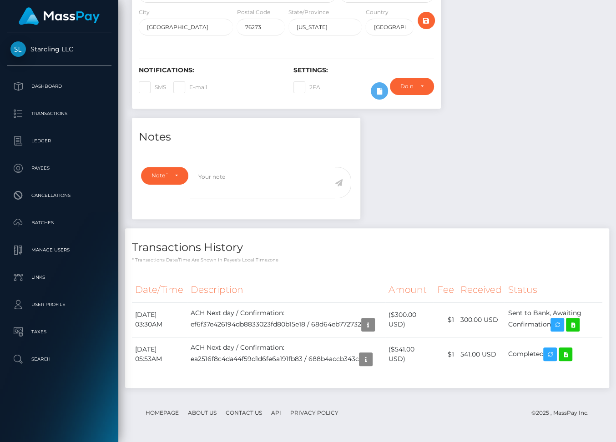
scroll to position [109, 148]
drag, startPoint x: 136, startPoint y: 298, endPoint x: 565, endPoint y: 308, distance: 429.7
click at [565, 308] on tr "[DATE] 03:30AM ACH Next day / Confirmation: ef6f37e426194db8833023fd80b15e18 / …" at bounding box center [367, 320] width 471 height 35
copy tr "[DATE] 03:30AM ACH Next day / Confirmation: ef6f37e426194db8833023fd80b15e18 / …"
click at [578, 319] on icon at bounding box center [572, 324] width 11 height 11
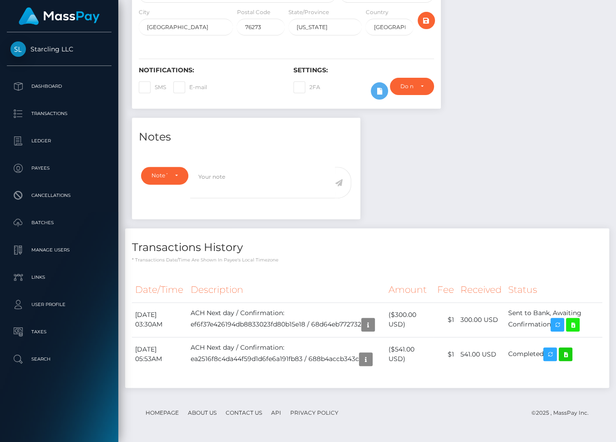
scroll to position [0, 0]
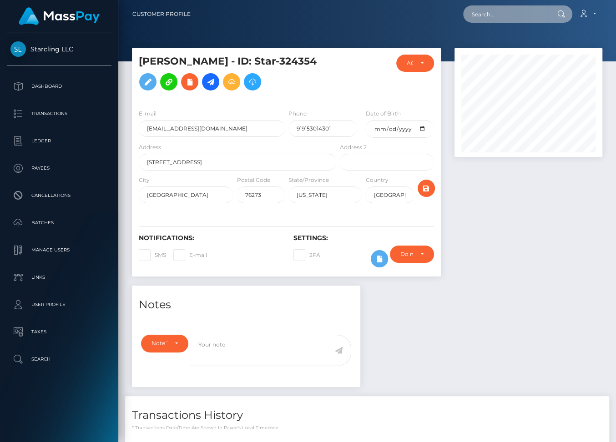
click at [487, 16] on input "text" at bounding box center [506, 13] width 86 height 17
paste input "113166"
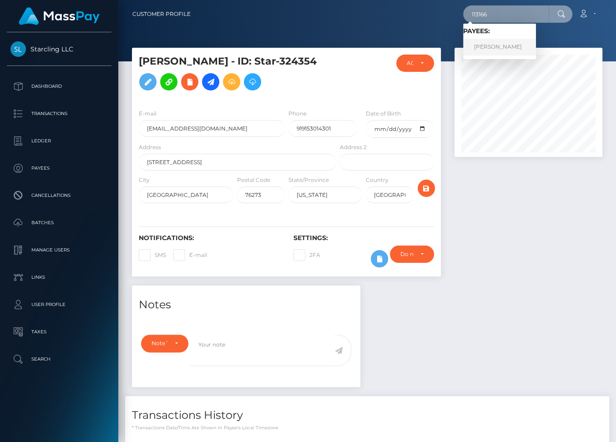
type input "113166"
click at [520, 50] on link "[PERSON_NAME]" at bounding box center [499, 47] width 73 height 17
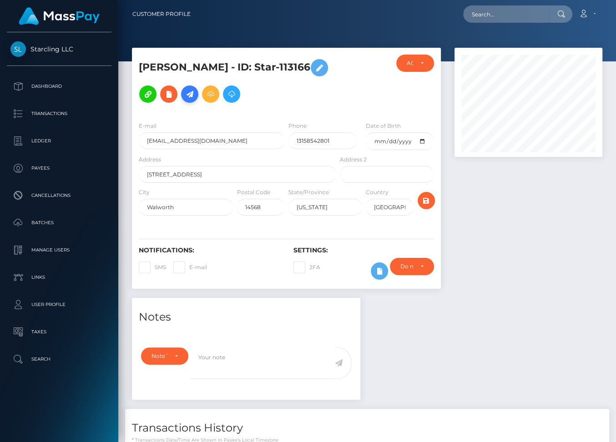
click at [195, 89] on icon at bounding box center [189, 94] width 11 height 11
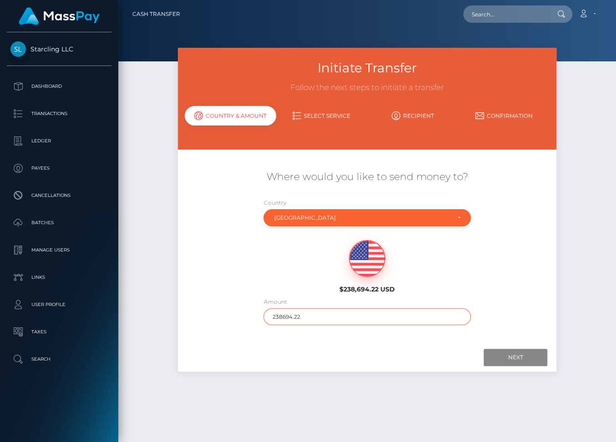
click at [284, 319] on input "238694.22" at bounding box center [366, 317] width 207 height 17
type input "90"
click at [517, 357] on input "Next" at bounding box center [516, 357] width 64 height 17
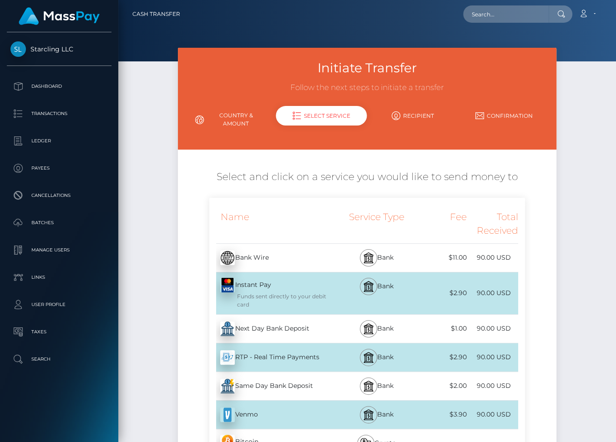
click at [268, 323] on div "Next Day Bank Deposit - USD" at bounding box center [273, 328] width 129 height 25
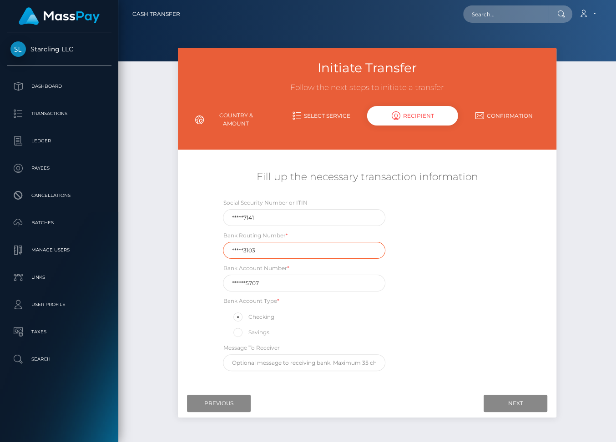
click at [238, 253] on input "*****3103" at bounding box center [304, 250] width 162 height 17
paste input "02131"
type input "021313103"
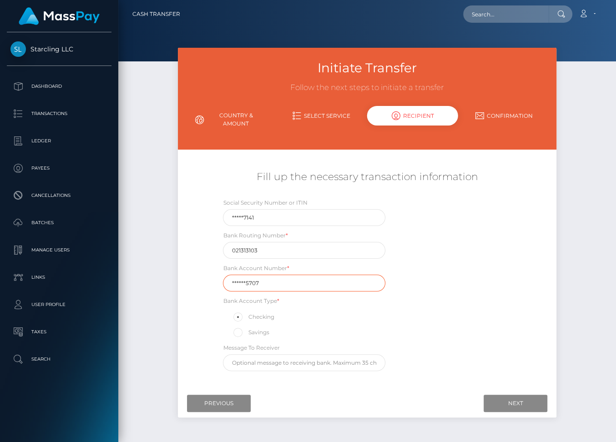
click at [241, 283] on input "******5707" at bounding box center [304, 283] width 162 height 17
paste input "698004"
type input "6980045707"
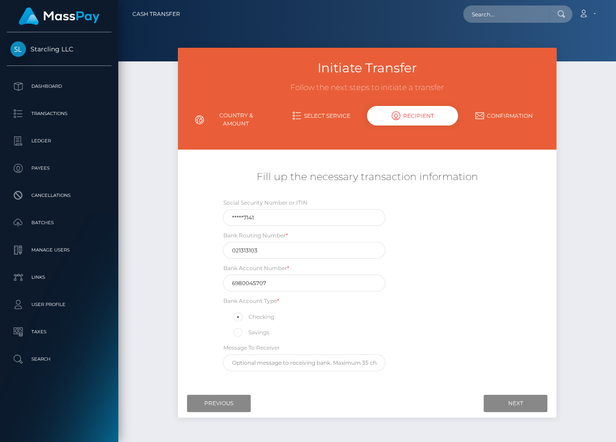
click at [442, 316] on div "Social Security Number or ITIN *****7141 Bank Routing Number * 021313103 Bank A…" at bounding box center [366, 287] width 315 height 178
click at [511, 403] on input "Next" at bounding box center [516, 403] width 64 height 17
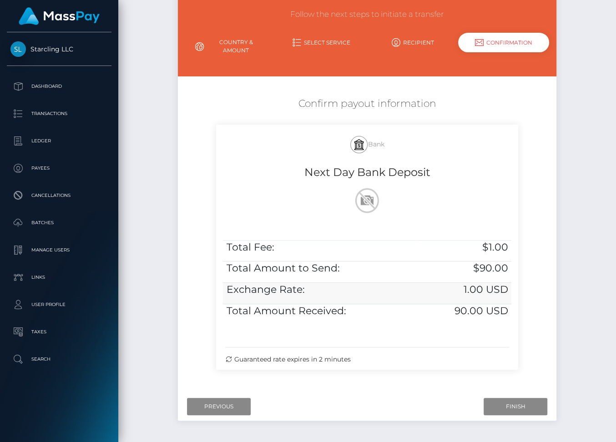
scroll to position [105, 0]
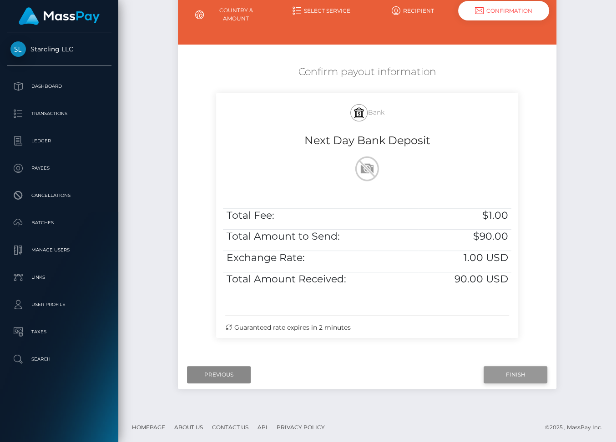
click at [511, 375] on input "Finish" at bounding box center [516, 374] width 64 height 17
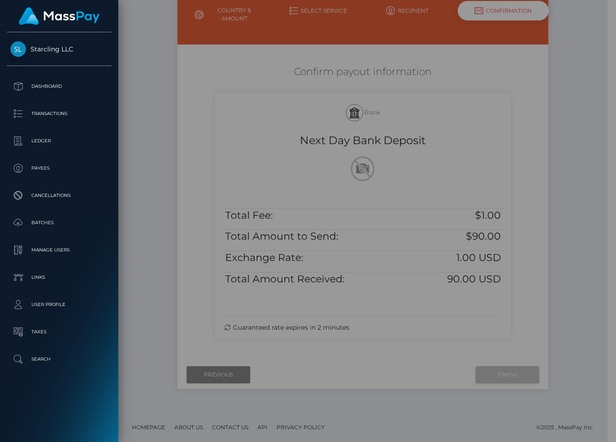
scroll to position [97, 0]
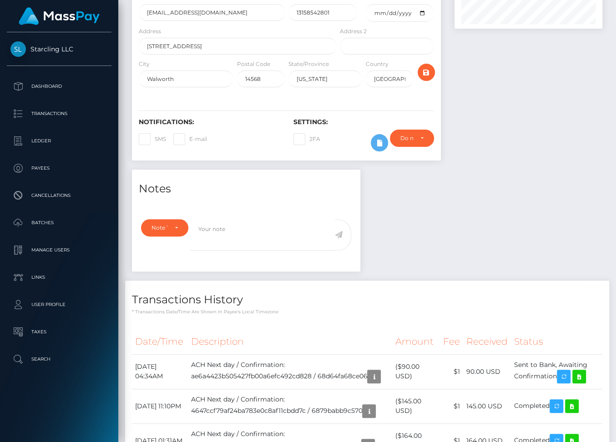
scroll to position [278, 0]
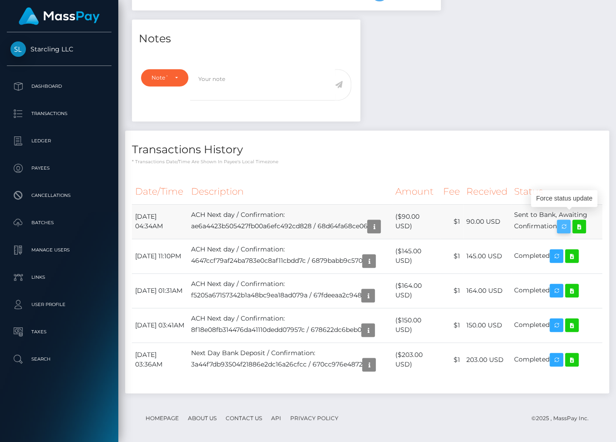
drag, startPoint x: 135, startPoint y: 205, endPoint x: 570, endPoint y: 216, distance: 434.7
click at [570, 216] on tr "[DATE] 04:34AM ACH Next day / Confirmation: ae6a4423b505427fb00a6efc492cd828 / …" at bounding box center [367, 221] width 471 height 35
copy tr "[DATE] 04:34AM ACH Next day / Confirmation: ae6a4423b505427fb00a6efc492cd828 / …"
click at [585, 221] on icon at bounding box center [579, 226] width 11 height 11
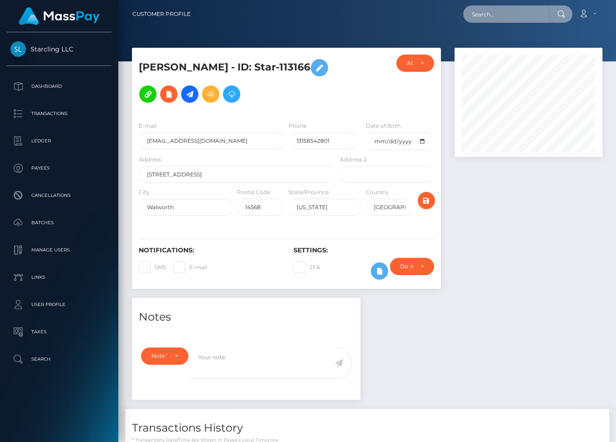
click at [507, 15] on input "text" at bounding box center [506, 13] width 86 height 17
paste input "2762746"
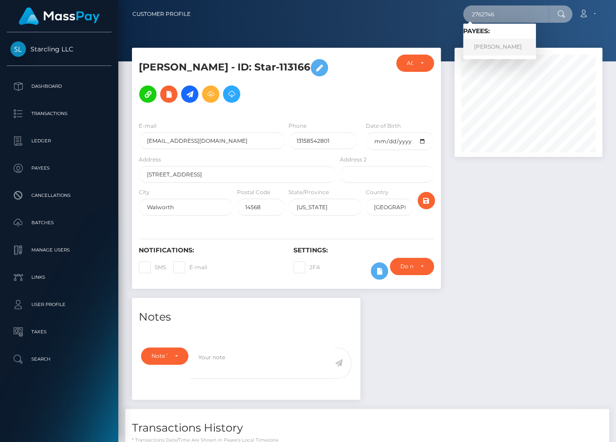
type input "2762746"
click at [502, 50] on link "[PERSON_NAME]" at bounding box center [499, 47] width 73 height 17
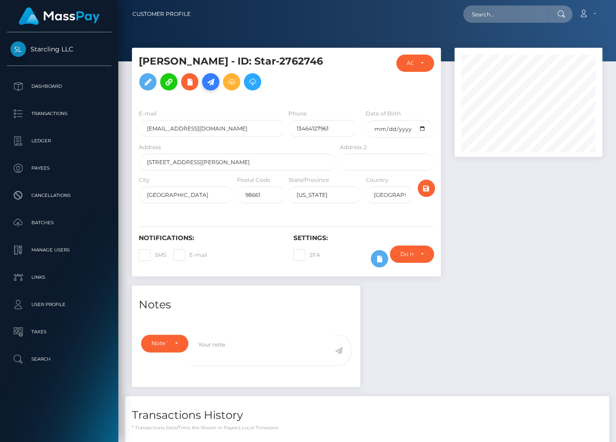
click at [211, 84] on icon at bounding box center [210, 81] width 11 height 11
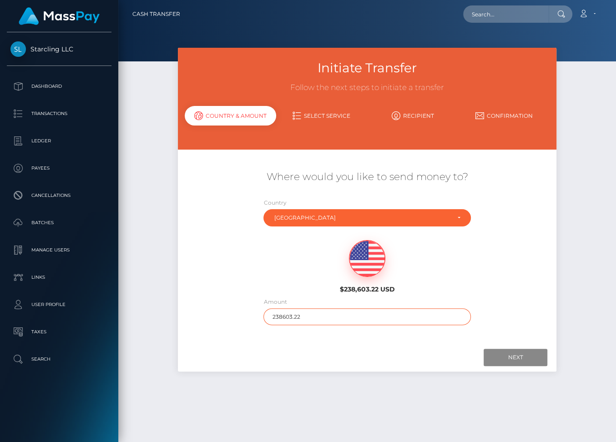
click at [279, 315] on input "238603.22" at bounding box center [366, 317] width 207 height 17
type input "272"
click at [515, 354] on input "Next" at bounding box center [516, 357] width 64 height 17
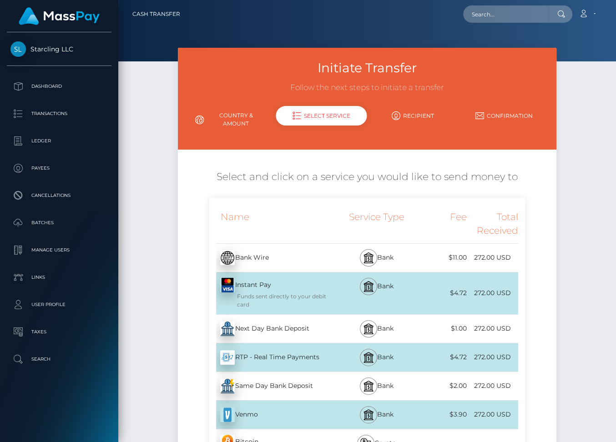
click at [306, 328] on div "Next Day Bank Deposit - USD" at bounding box center [273, 328] width 129 height 25
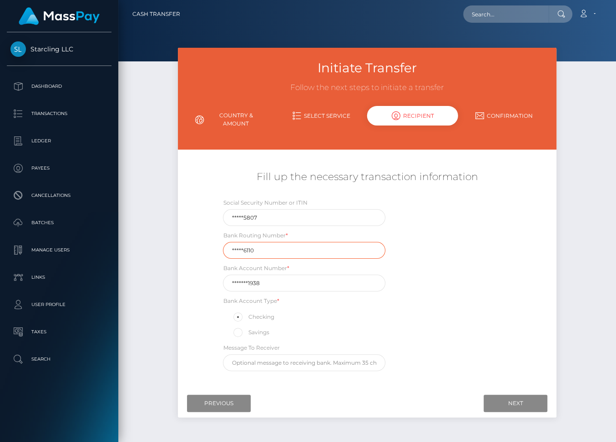
click at [258, 250] on input "*****6110" at bounding box center [304, 250] width 162 height 17
paste input "03117"
type input "031176110"
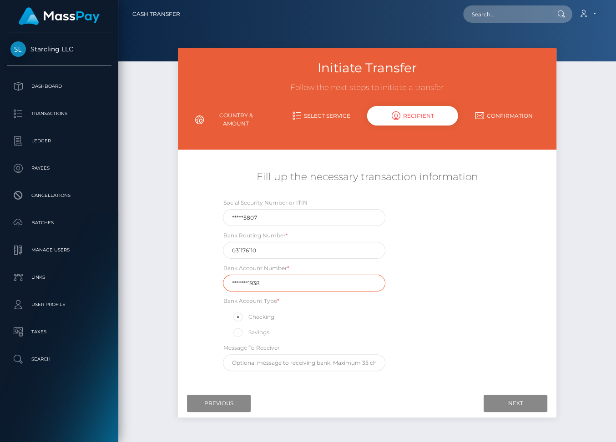
click at [242, 284] on input "*******1938" at bounding box center [304, 283] width 162 height 17
paste input "3608813"
type input "36088131938"
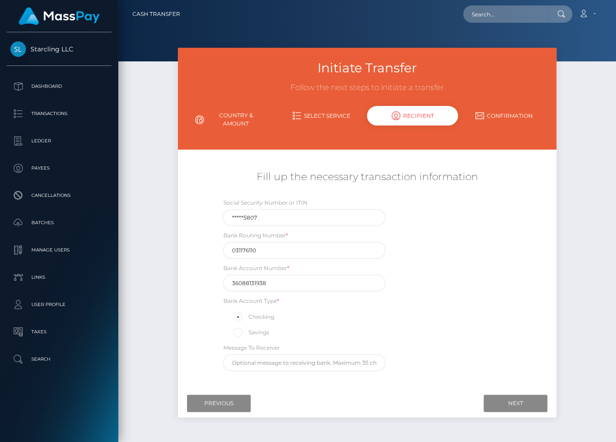
click at [490, 363] on div "Social Security Number or ITIN *****5807 Bank Routing Number * [US_BANK_ROUTING…" at bounding box center [366, 287] width 315 height 178
click at [506, 403] on input "Next" at bounding box center [516, 403] width 64 height 17
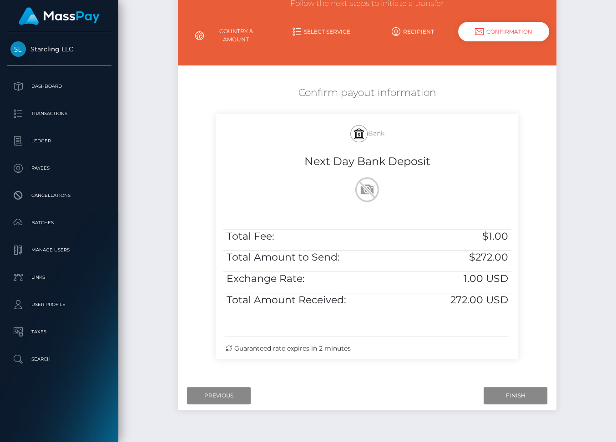
scroll to position [105, 0]
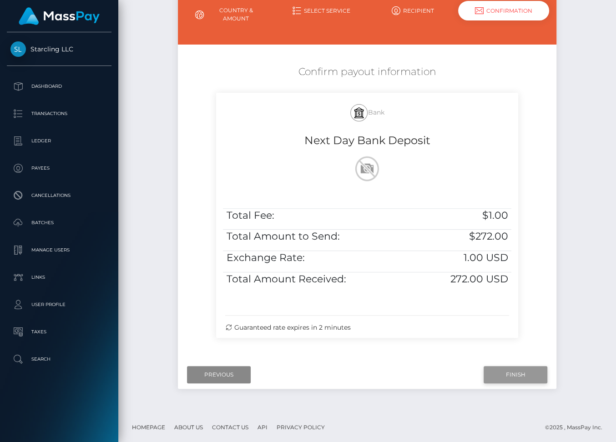
click at [512, 370] on input "Finish" at bounding box center [516, 374] width 64 height 17
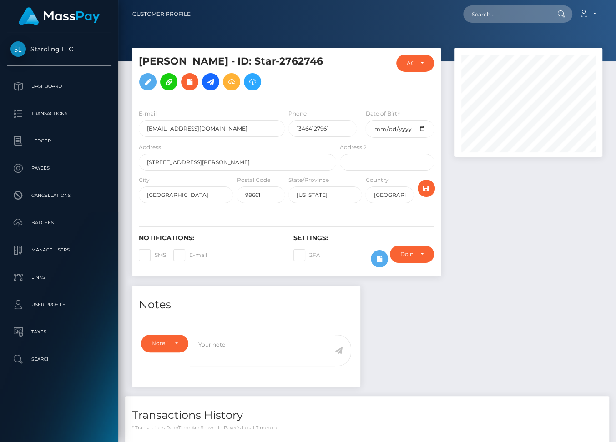
scroll to position [109, 148]
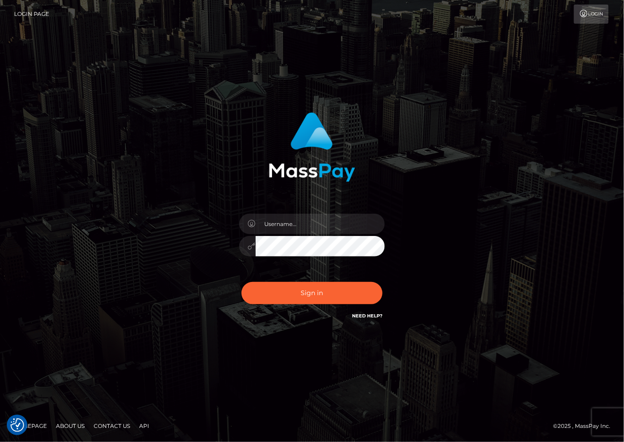
click at [450, 232] on div "Sign in" at bounding box center [312, 222] width 519 height 232
click at [315, 224] on input "text" at bounding box center [320, 224] width 129 height 20
type input "dariag"
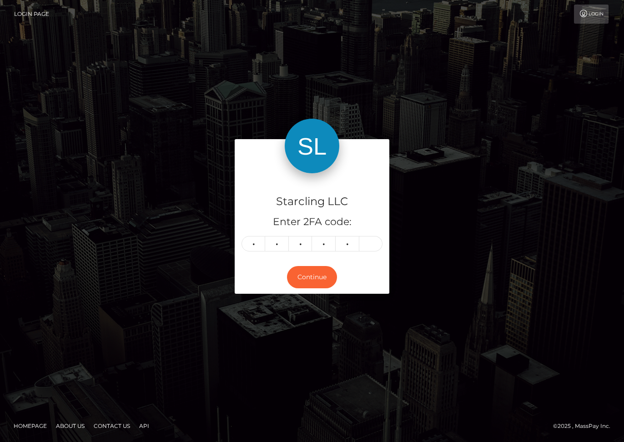
type input "3"
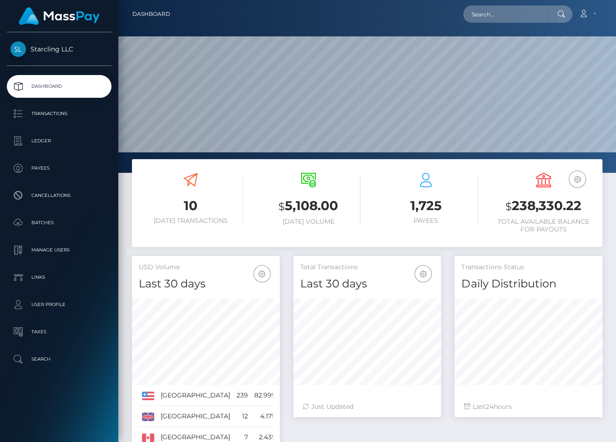
scroll to position [161, 148]
click at [508, 14] on input "text" at bounding box center [506, 13] width 86 height 17
paste input "2762746"
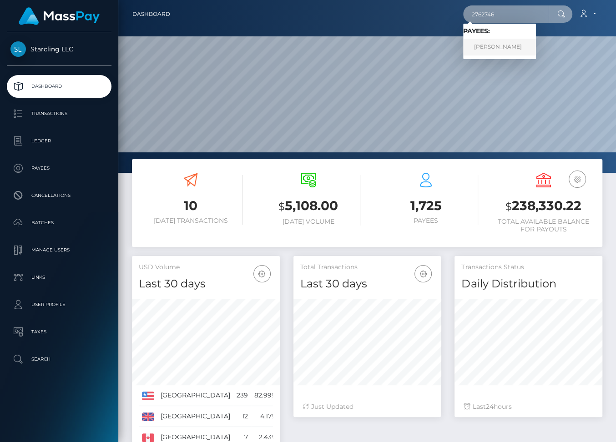
type input "2762746"
click at [500, 47] on link "[PERSON_NAME]" at bounding box center [499, 47] width 73 height 17
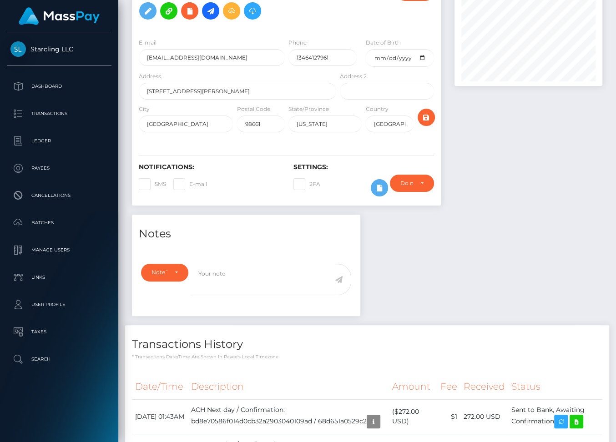
scroll to position [125, 0]
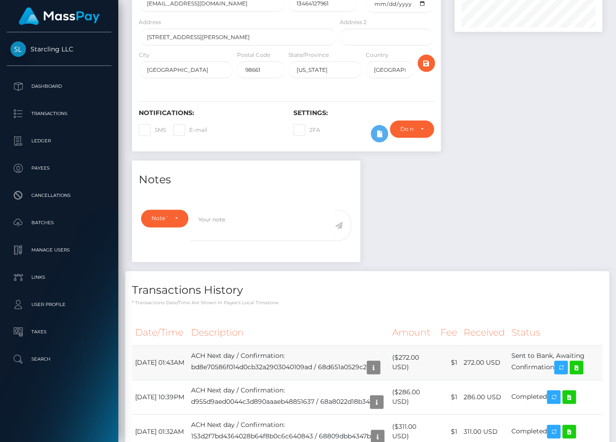
drag, startPoint x: 135, startPoint y: 359, endPoint x: 592, endPoint y: 366, distance: 456.9
click at [592, 366] on tr "[DATE] 01:43AM ACH Next day / Confirmation: bd8e70586f014d0cb32a2903040109ad / …" at bounding box center [367, 362] width 471 height 35
copy tbody "[DATE] 01:43AM ACH Next day / Confirmation: bd8e70586f014d0cb32a2903040109ad / …"
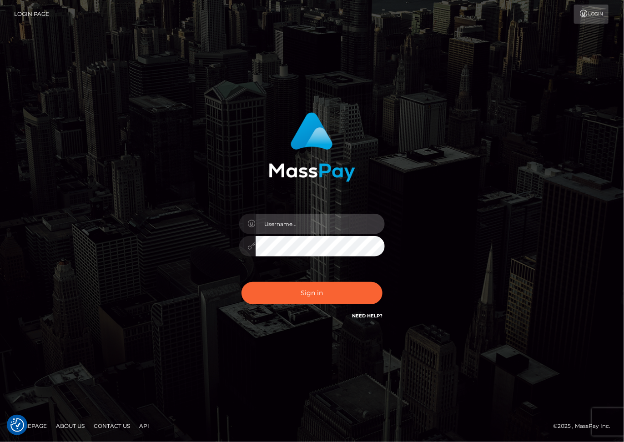
click at [307, 222] on input "text" at bounding box center [320, 224] width 129 height 20
type input "dariag"
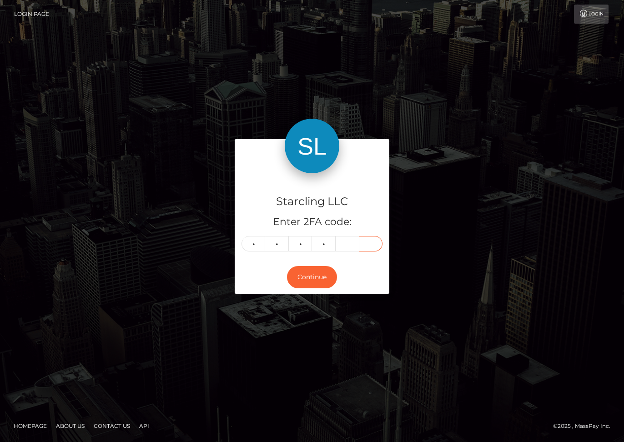
type input "5"
type input "0"
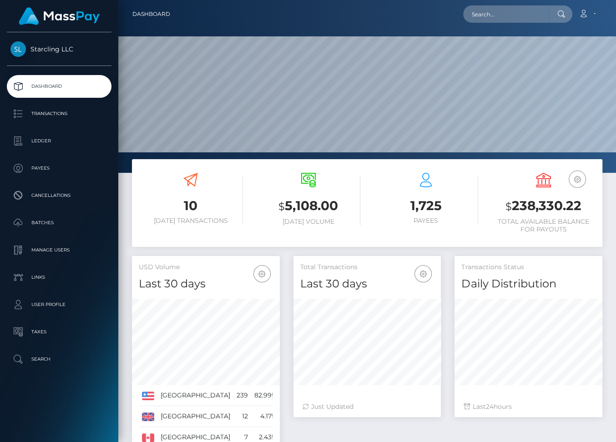
scroll to position [161, 148]
click at [506, 11] on input "text" at bounding box center [506, 13] width 86 height 17
paste input "2762746"
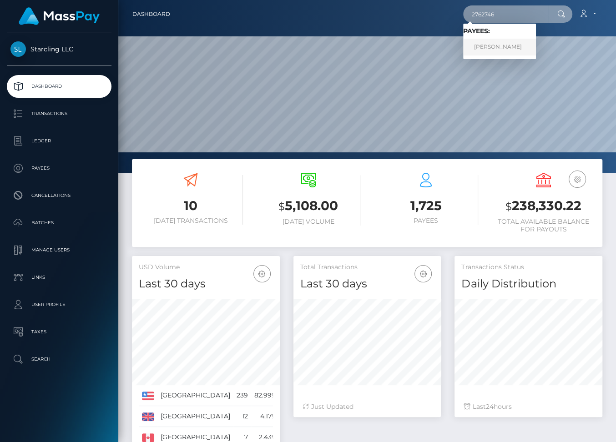
type input "2762746"
click at [501, 48] on link "[PERSON_NAME]" at bounding box center [499, 47] width 73 height 17
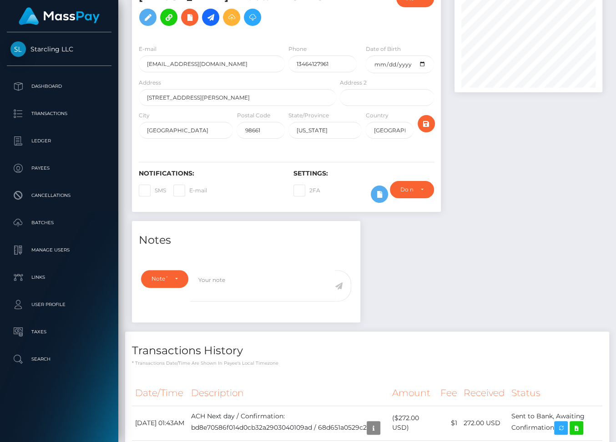
scroll to position [153, 0]
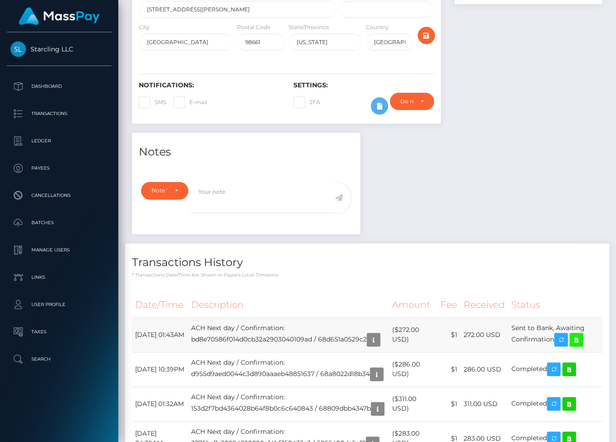
click at [582, 343] on icon at bounding box center [576, 339] width 11 height 11
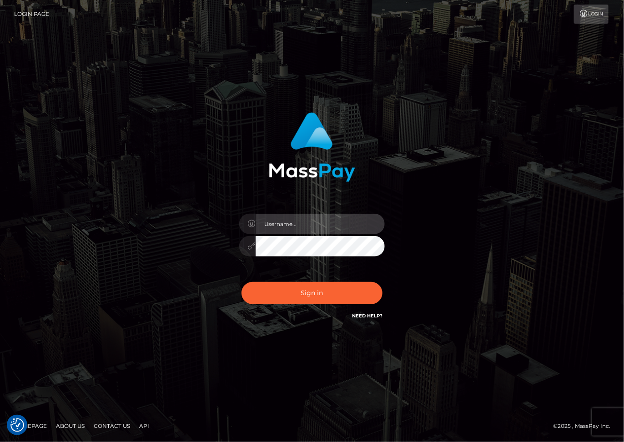
click at [281, 227] on input "text" at bounding box center [320, 224] width 129 height 20
type input "dariag"
click at [282, 229] on input "text" at bounding box center [320, 224] width 129 height 20
type input "dariag"
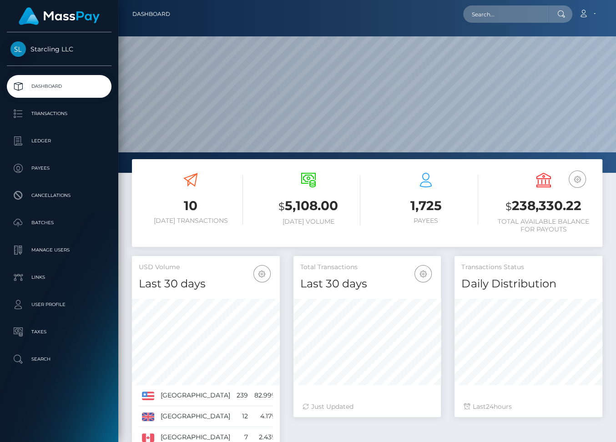
scroll to position [161, 148]
click at [504, 14] on input "text" at bounding box center [506, 13] width 86 height 17
paste input "457564"
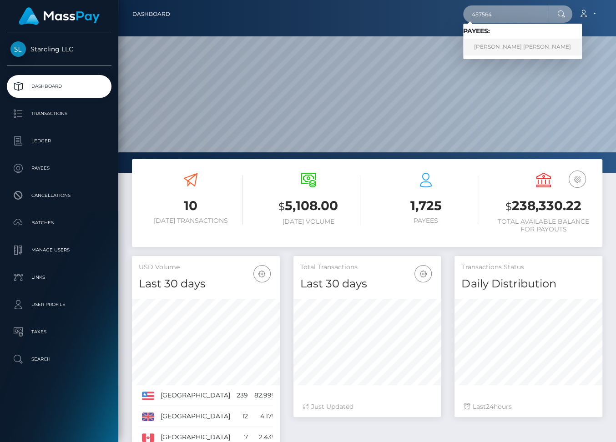
type input "457564"
click at [496, 46] on link "Phan Dang Khoa" at bounding box center [522, 47] width 119 height 17
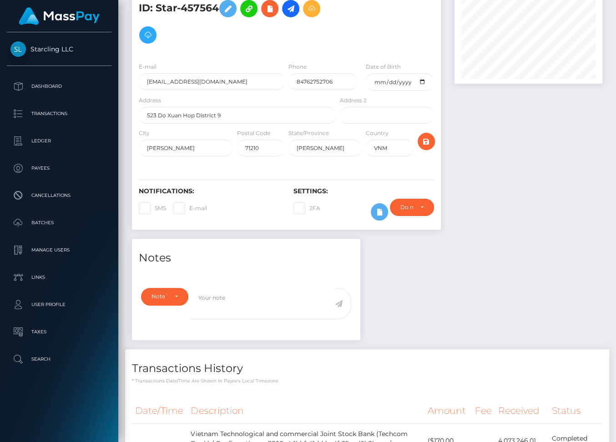
scroll to position [114, 0]
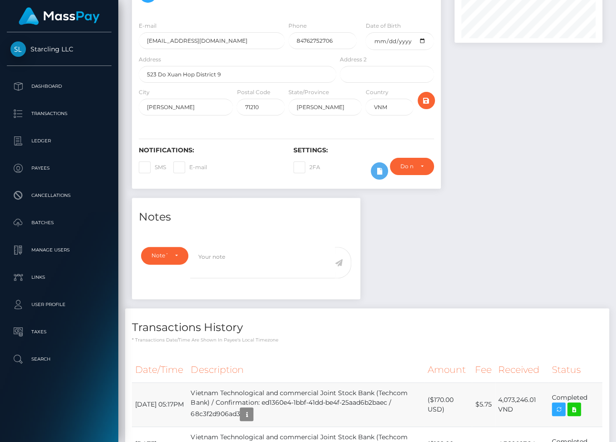
drag, startPoint x: 224, startPoint y: 373, endPoint x: 204, endPoint y: 364, distance: 21.8
click at [204, 383] on td "Vietnam Technological and commercial Joint Stock Bank (Techcom Bank) / Confirma…" at bounding box center [305, 405] width 237 height 44
copy td "Vietnam Technological and commercial Joint Stock Bank (Techcom Bank)"
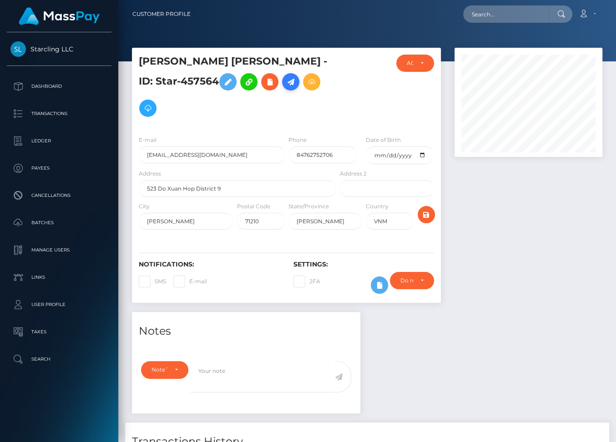
click at [285, 82] on icon at bounding box center [290, 81] width 11 height 11
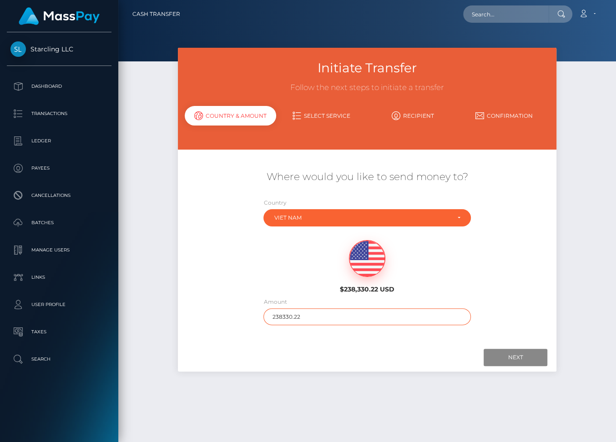
click at [281, 315] on input "238330.22" at bounding box center [366, 317] width 207 height 17
type input "160"
click at [506, 350] on input "Next" at bounding box center [516, 357] width 64 height 17
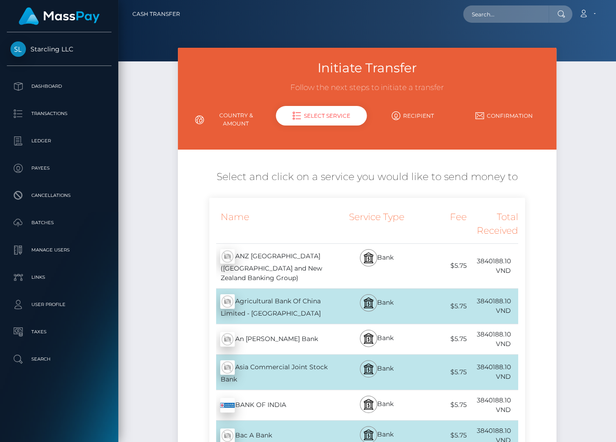
scroll to position [3103, 0]
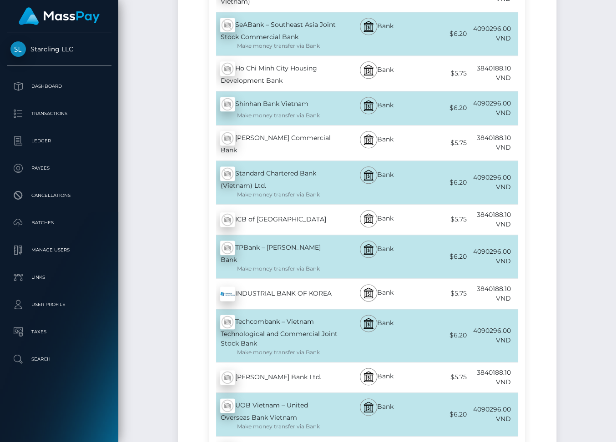
click at [324, 309] on div "Techcombank – Vietnam Technological and Commercial Joint Stock Bank - VND Make …" at bounding box center [273, 335] width 129 height 53
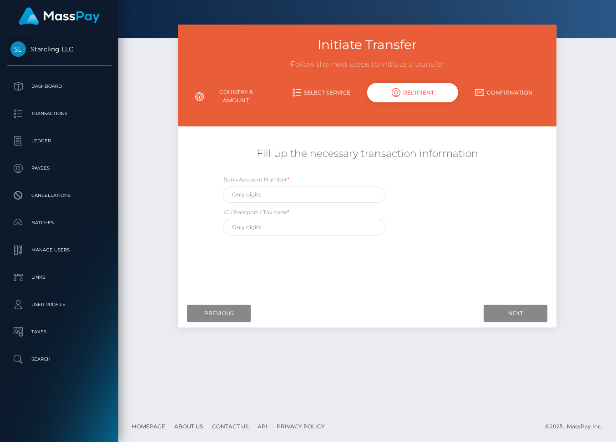
scroll to position [0, 0]
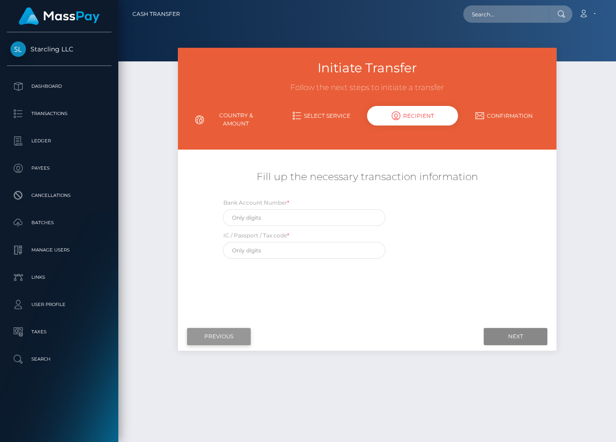
click at [225, 338] on input "Previous" at bounding box center [219, 336] width 64 height 17
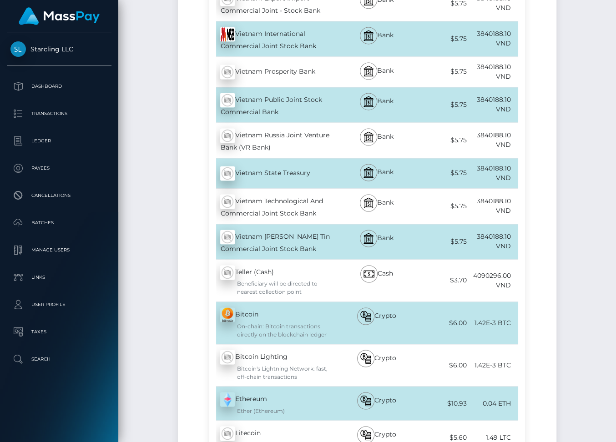
scroll to position [6098, 0]
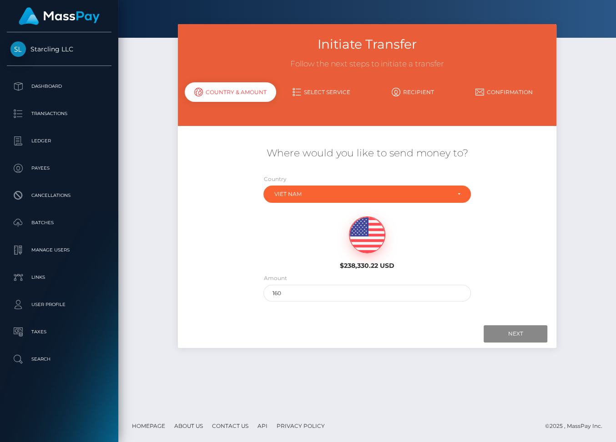
scroll to position [23, 0]
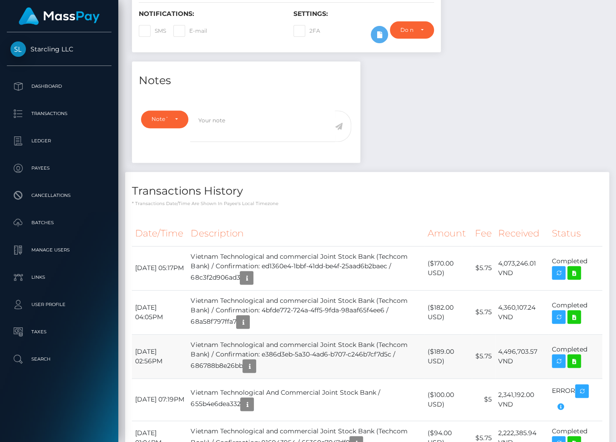
scroll to position [354, 0]
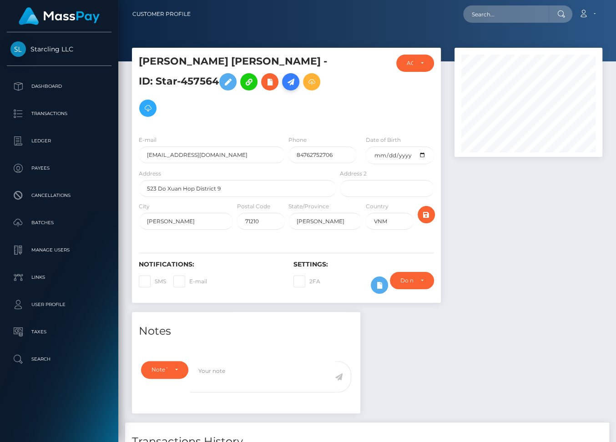
click at [285, 78] on icon at bounding box center [290, 81] width 11 height 11
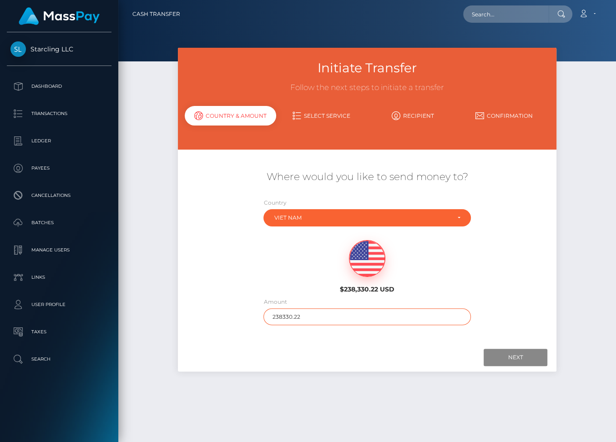
click at [284, 319] on input "238330.22" at bounding box center [366, 317] width 207 height 17
type input "160"
click at [494, 355] on input "Next" at bounding box center [516, 357] width 64 height 17
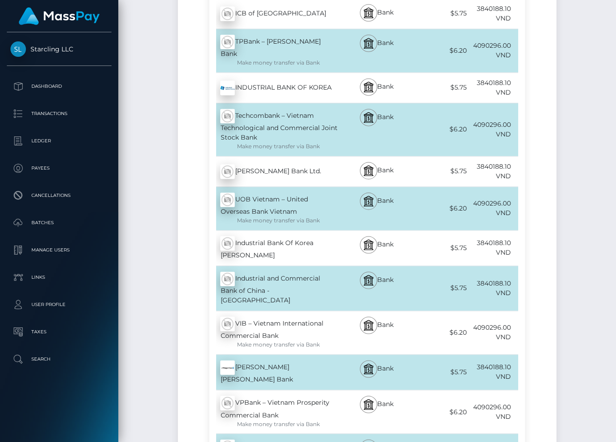
scroll to position [3310, 0]
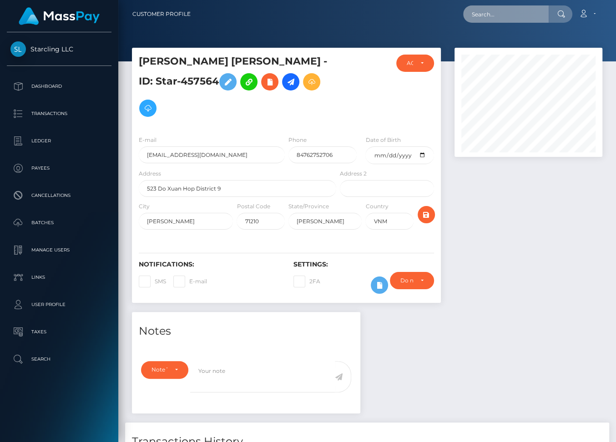
click at [482, 15] on input "text" at bounding box center [506, 13] width 86 height 17
paste input "1800867"
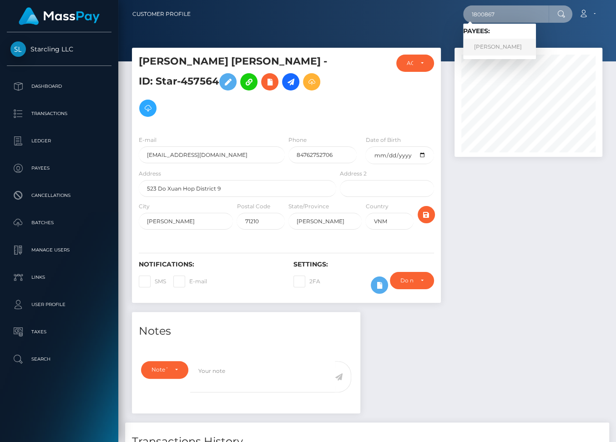
type input "1800867"
click at [491, 48] on link "[PERSON_NAME]" at bounding box center [499, 47] width 73 height 17
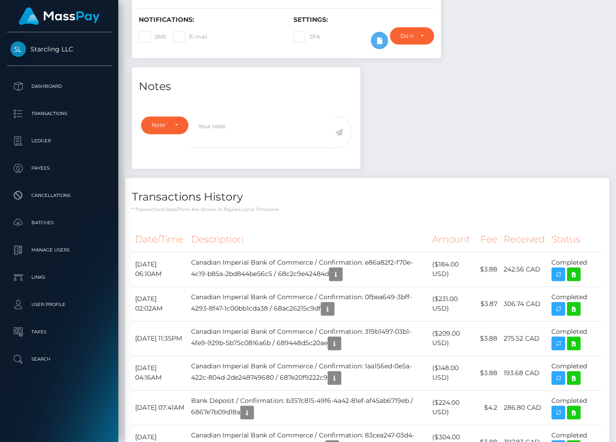
scroll to position [219, 0]
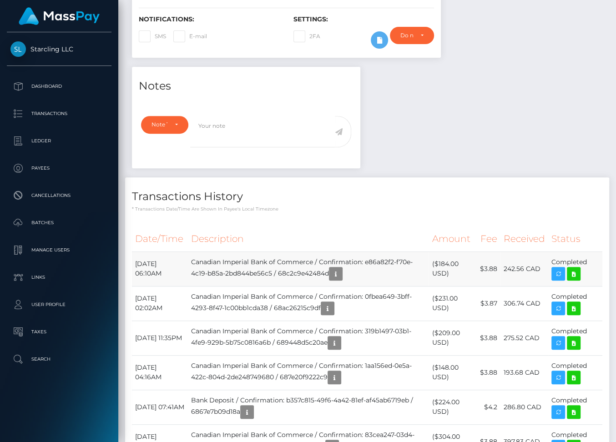
drag, startPoint x: 329, startPoint y: 261, endPoint x: 201, endPoint y: 263, distance: 128.3
click at [201, 263] on tr "September 11, 2025 06:10AM Canadian Imperial Bank of Commerce / Confirmation: e…" at bounding box center [367, 269] width 471 height 35
click at [228, 259] on td "Canadian Imperial Bank of Commerce / Confirmation: e86a82f2-f70e-4c19-b85a-2bd8…" at bounding box center [308, 269] width 241 height 35
drag, startPoint x: 210, startPoint y: 259, endPoint x: 332, endPoint y: 258, distance: 122.0
click at [332, 258] on td "Canadian Imperial Bank of Commerce / Confirmation: e86a82f2-f70e-4c19-b85a-2bd8…" at bounding box center [308, 269] width 241 height 35
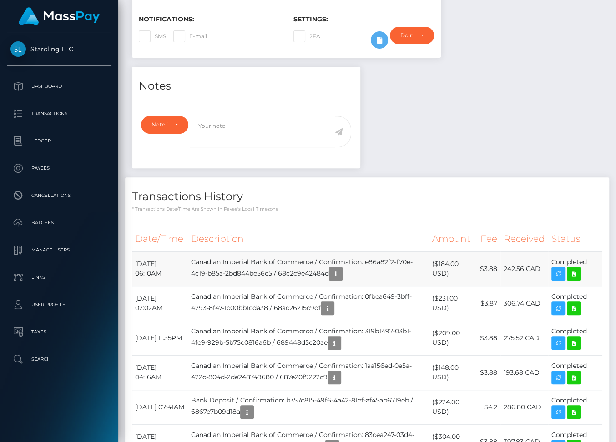
copy td "Canadian Imperial Bank of Commerce"
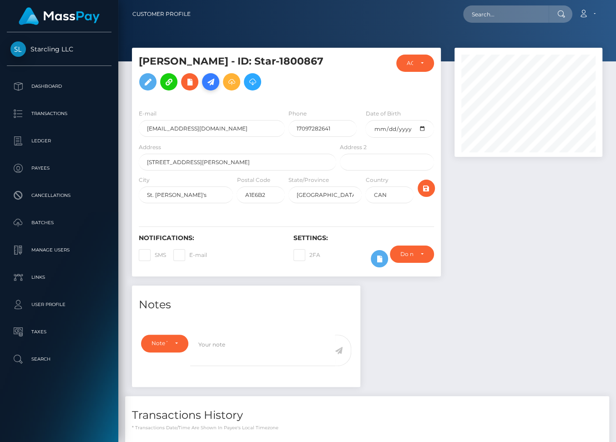
click at [205, 84] on link at bounding box center [210, 81] width 17 height 17
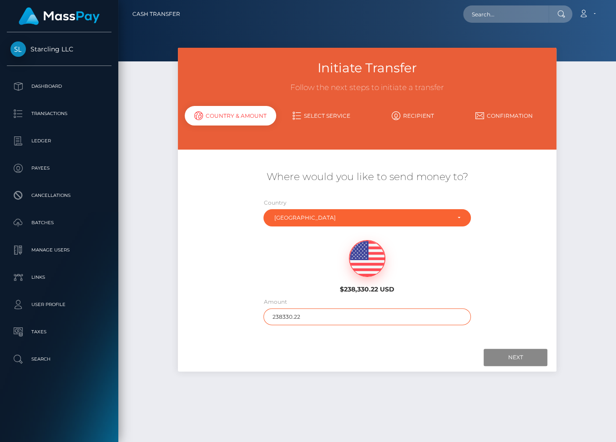
click at [288, 314] on input "238330.22" at bounding box center [366, 317] width 207 height 17
type input "156"
click at [521, 355] on input "Next" at bounding box center [516, 357] width 64 height 17
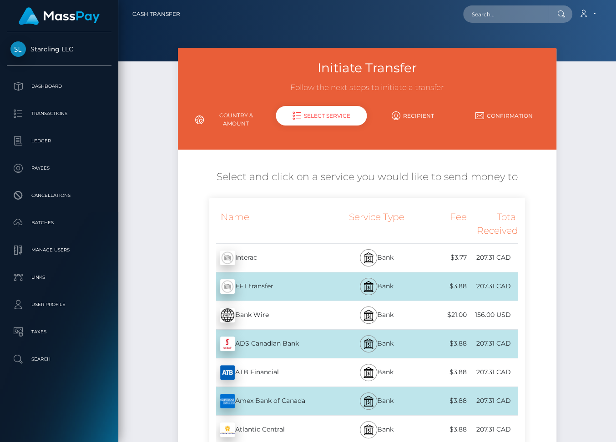
scroll to position [730, 0]
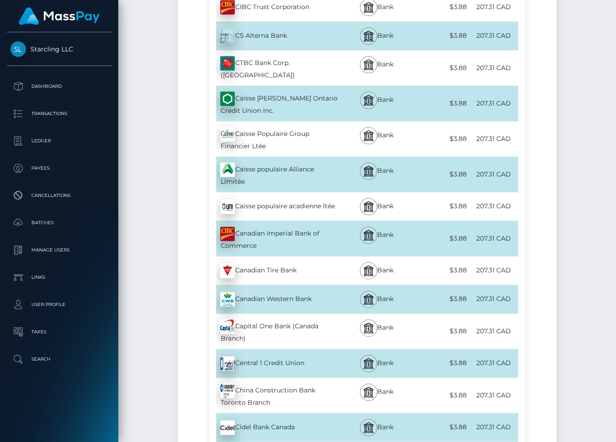
click at [336, 221] on div "Canadian Imperial Bank of Commerce - CAD" at bounding box center [273, 238] width 129 height 35
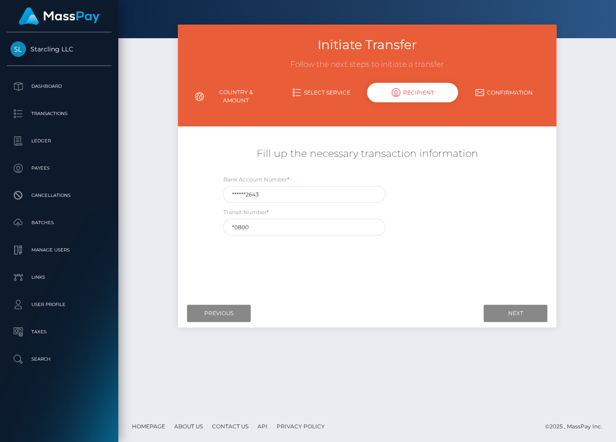
scroll to position [0, 0]
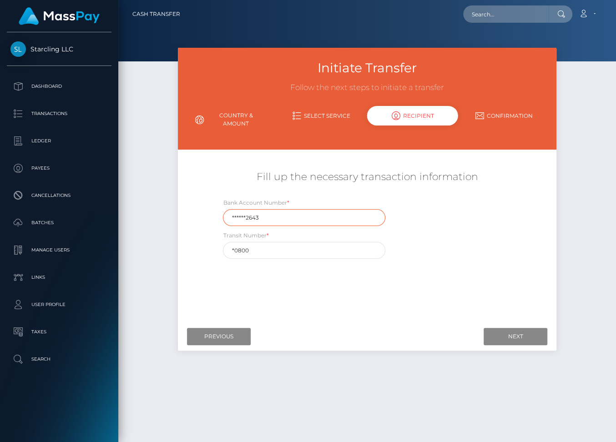
click at [239, 218] on input "******2643" at bounding box center [304, 217] width 162 height 17
paste input "008986"
type input "0089862643"
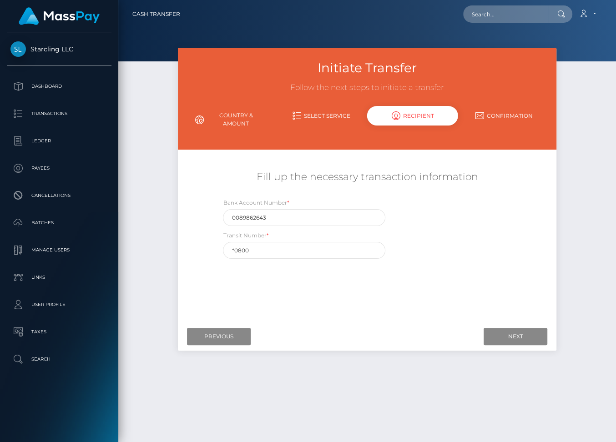
click at [417, 253] on div "Bank Account Number * 0089862643 Transit Number * *0800" at bounding box center [366, 231] width 315 height 66
click at [236, 251] on input "*0800" at bounding box center [304, 250] width 162 height 17
paste input "3"
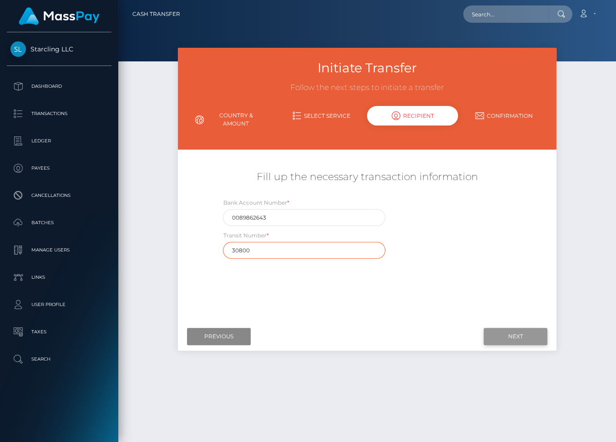
type input "30800"
click at [516, 337] on input "Next" at bounding box center [516, 336] width 64 height 17
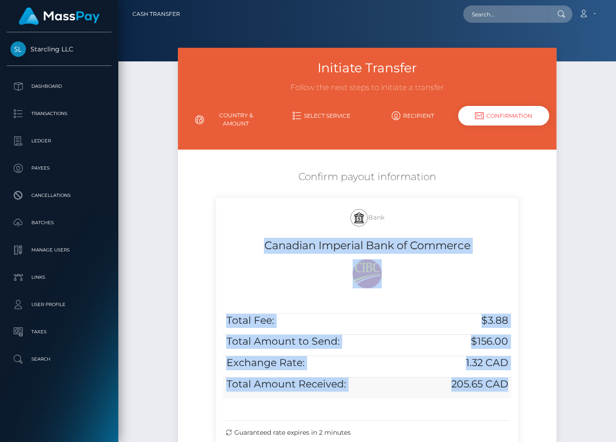
drag, startPoint x: 263, startPoint y: 244, endPoint x: 508, endPoint y: 377, distance: 278.7
click at [508, 377] on div "Bank Canadian Imperial Bank of Commerce Total Fee: $3.88 Total Amount to Send: …" at bounding box center [367, 320] width 302 height 245
copy div "Canadian Imperial Bank of Commerce Total Fee: $3.88 Total Amount to Send: $156.…"
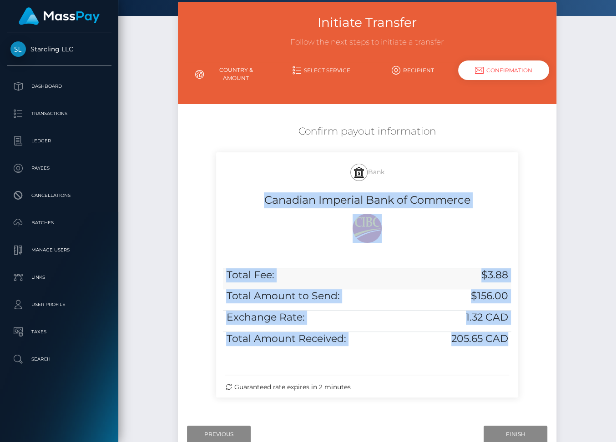
scroll to position [105, 0]
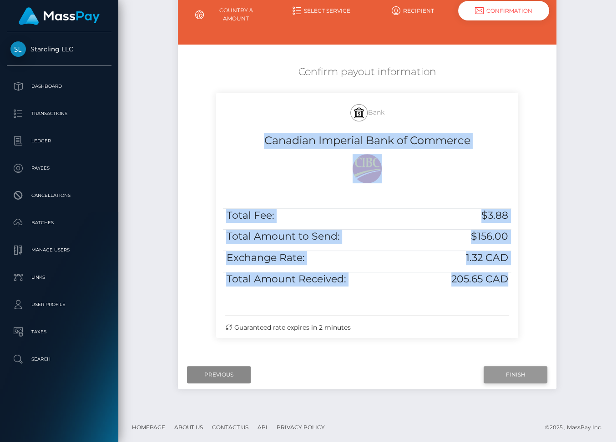
click at [514, 375] on input "Finish" at bounding box center [516, 374] width 64 height 17
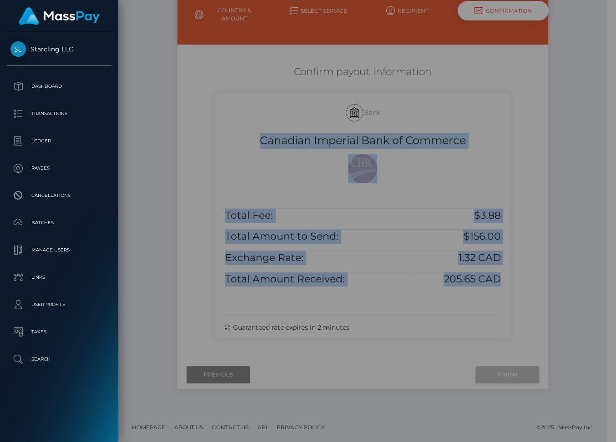
scroll to position [89, 0]
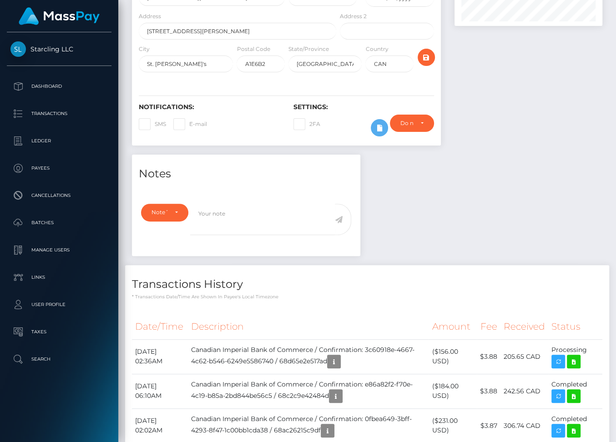
scroll to position [182, 0]
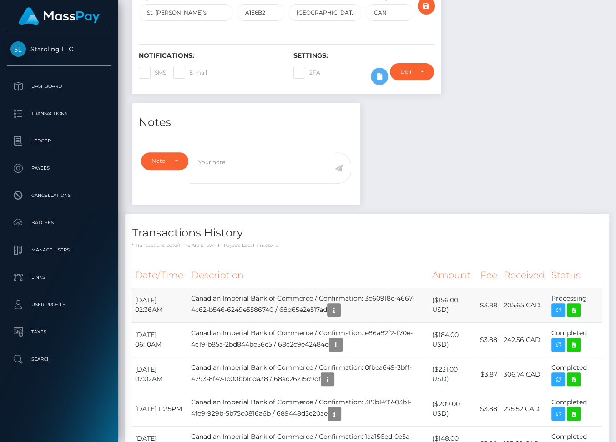
drag, startPoint x: 136, startPoint y: 299, endPoint x: 584, endPoint y: 300, distance: 447.8
click at [584, 300] on tr "September 26, 2025 02:36AM Canadian Imperial Bank of Commerce / Confirmation: 3…" at bounding box center [367, 305] width 471 height 35
copy tr "September 26, 2025 02:36AM Canadian Imperial Bank of Commerce / Confirmation: 3…"
click at [568, 310] on icon at bounding box center [573, 310] width 11 height 11
click at [48, 138] on p "Ledger" at bounding box center [58, 141] width 97 height 14
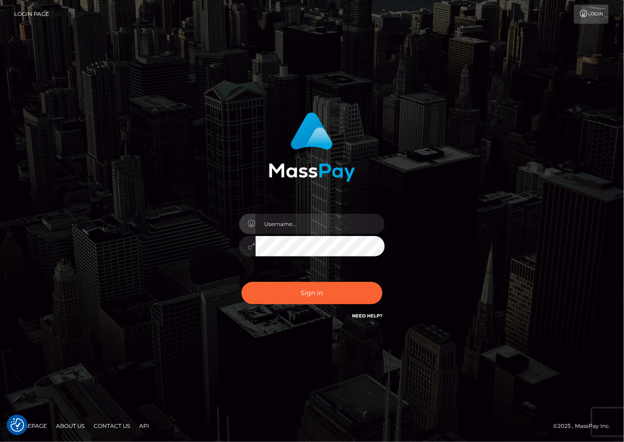
type input "dariag"
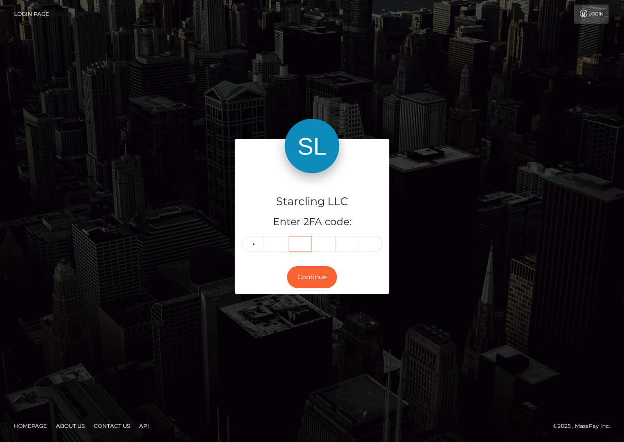
type input "0"
type input "6"
type input "8"
type input "4"
type input "0"
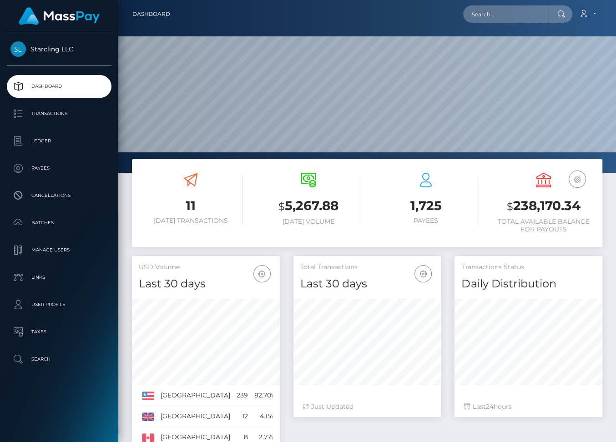
scroll to position [161, 148]
click at [484, 14] on input "text" at bounding box center [506, 13] width 86 height 17
paste input "3684394"
click at [496, 16] on input "3684394" at bounding box center [506, 13] width 86 height 17
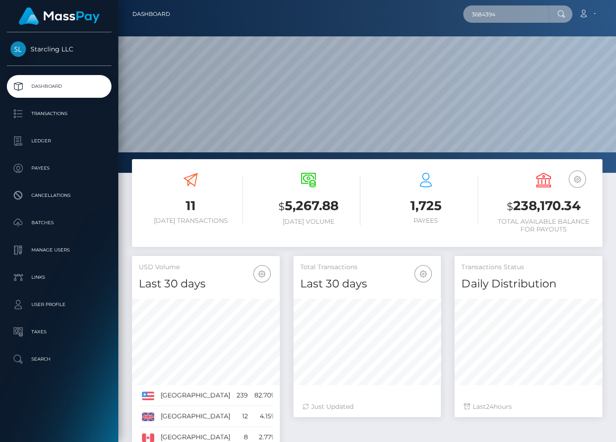
click at [496, 16] on input "3684394" at bounding box center [506, 13] width 86 height 17
paste input "45756"
type input "457564"
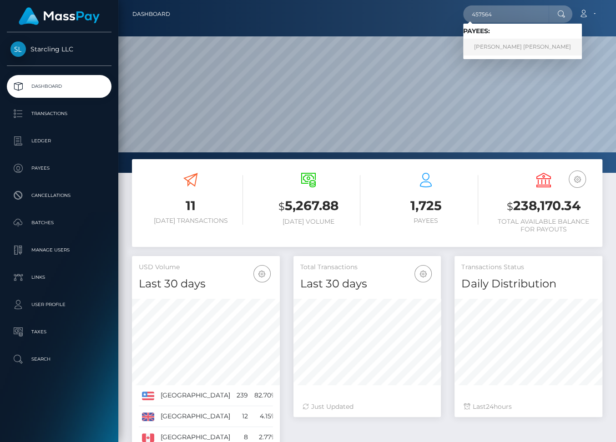
click at [498, 49] on link "[PERSON_NAME] [PERSON_NAME]" at bounding box center [522, 47] width 119 height 17
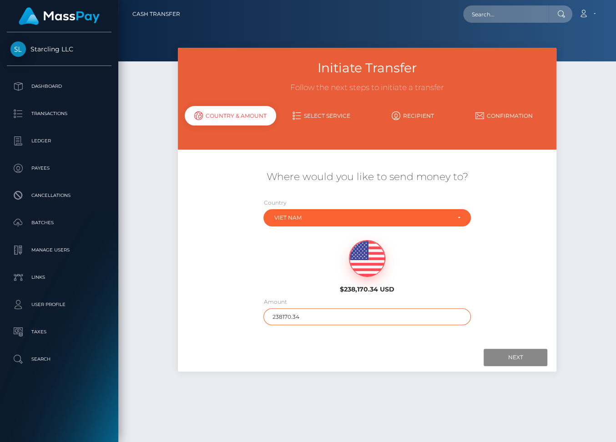
click at [288, 316] on input "238170.34" at bounding box center [366, 317] width 207 height 17
type input "160"
click at [505, 357] on input "Next" at bounding box center [516, 357] width 64 height 17
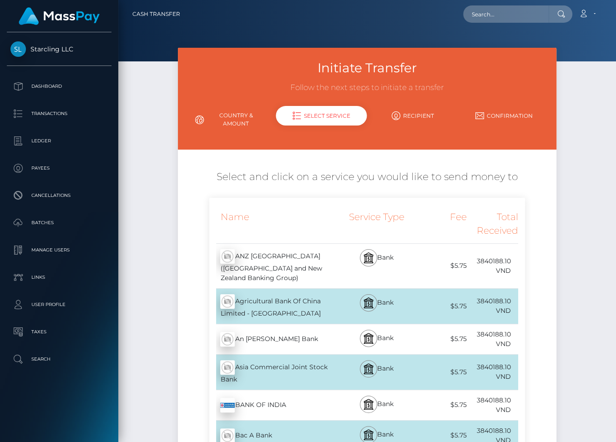
scroll to position [3926, 0]
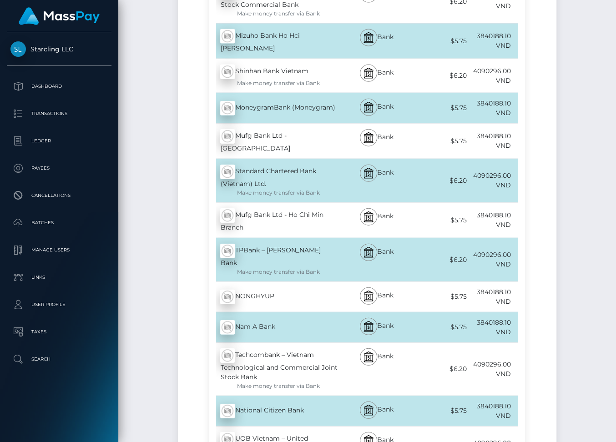
click at [352, 343] on div "Bank" at bounding box center [376, 369] width 77 height 53
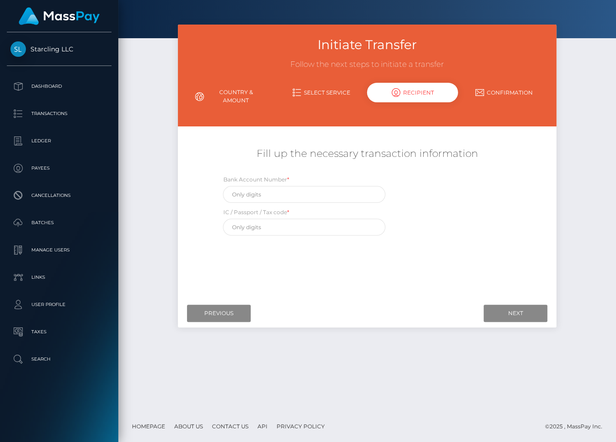
scroll to position [0, 0]
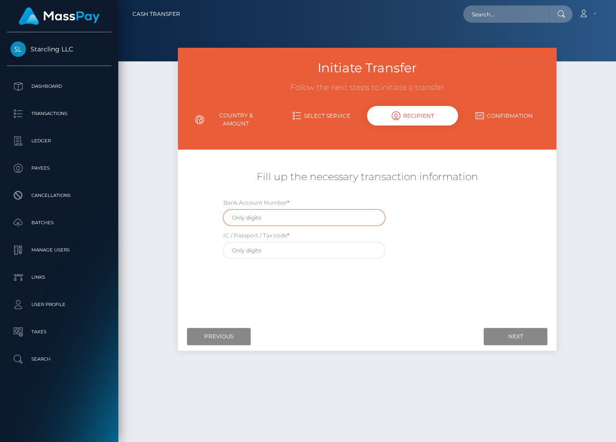
click at [262, 215] on input "text" at bounding box center [304, 217] width 162 height 17
paste input "19030482695016"
type input "19030482695016"
click at [410, 286] on div "Where would you like to send money to? Country Abkhazia [GEOGRAPHIC_DATA] [GEOG…" at bounding box center [367, 238] width 365 height 162
click at [244, 251] on input "text" at bounding box center [304, 250] width 162 height 17
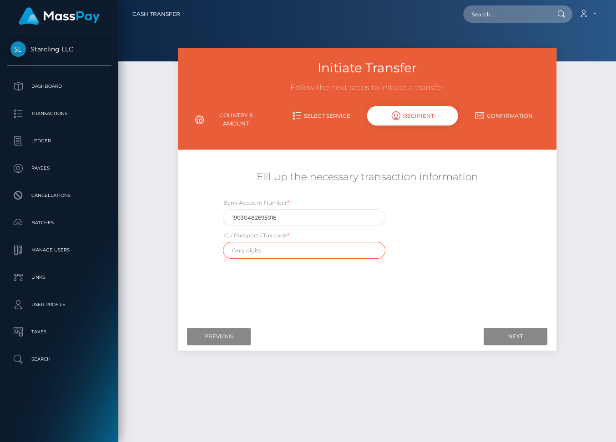
paste input "8301054349"
type input "8301054349"
click at [458, 305] on div "Where would you like to send money to? Country Abkhazia [GEOGRAPHIC_DATA] [GEOG…" at bounding box center [367, 238] width 365 height 162
click at [516, 339] on input "Next" at bounding box center [516, 336] width 64 height 17
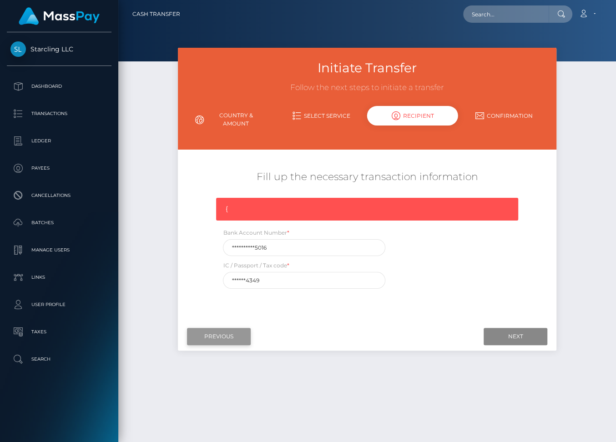
click at [243, 334] on input "Previous" at bounding box center [219, 336] width 64 height 17
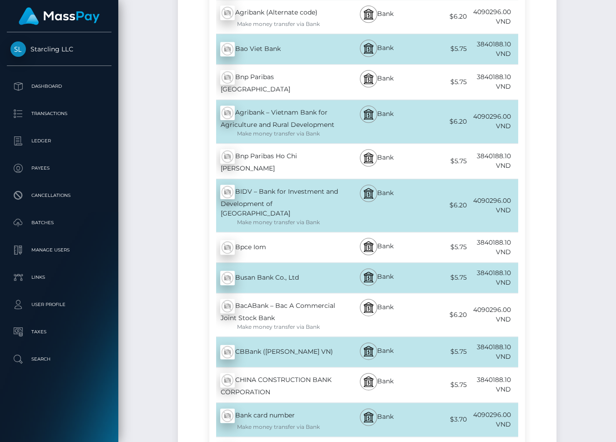
scroll to position [663, 0]
